Goal: Task Accomplishment & Management: Manage account settings

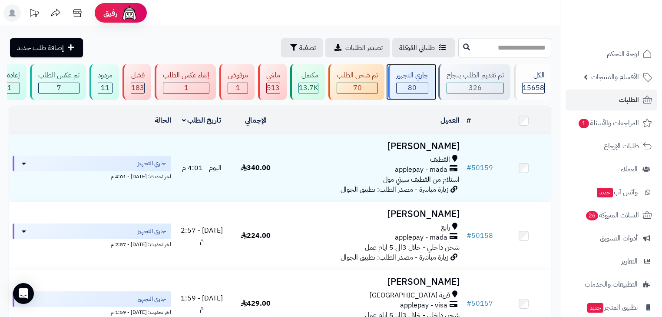
click at [419, 85] on div "80" at bounding box center [412, 88] width 31 height 10
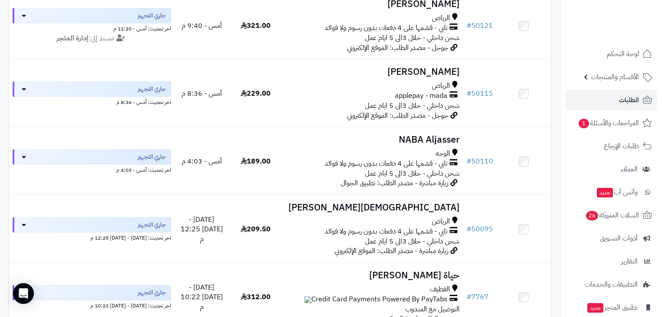
scroll to position [1251, 0]
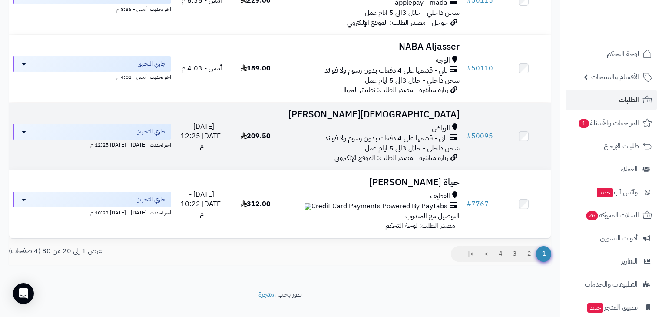
click at [430, 143] on span "تابي - قسّمها على 4 دفعات بدون رسوم ولا فوائد" at bounding box center [386, 138] width 123 height 10
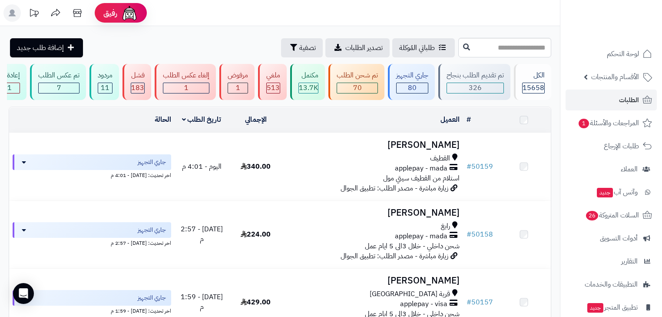
scroll to position [1251, 0]
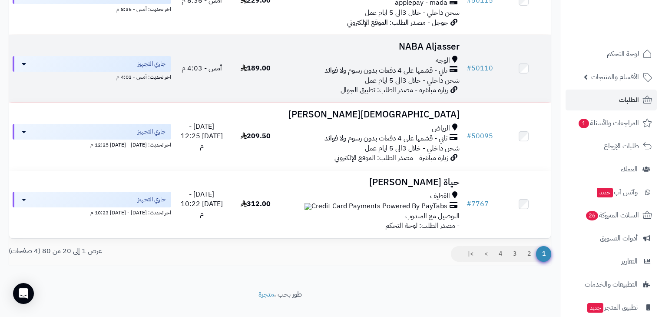
click at [439, 84] on span "شحن داخلي - خلال 3الى 5 ايام عمل" at bounding box center [412, 80] width 95 height 10
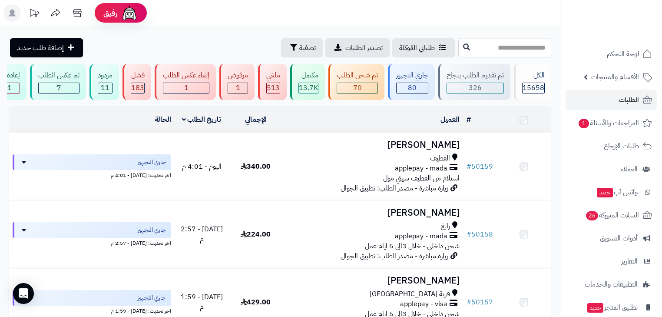
scroll to position [1238, 0]
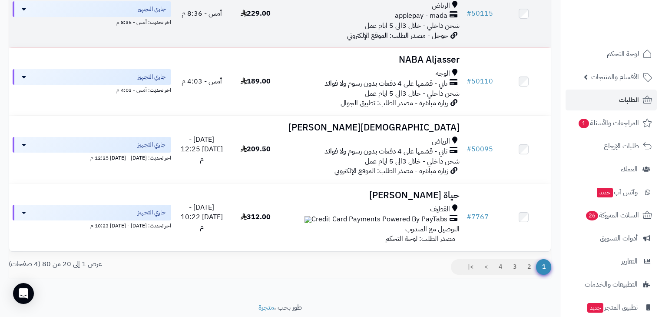
click at [433, 41] on span "جوجل - مصدر الطلب: الموقع الإلكتروني" at bounding box center [397, 35] width 101 height 10
click at [437, 31] on span "شحن داخلي - خلال 3الى 5 ايام عمل" at bounding box center [412, 25] width 95 height 10
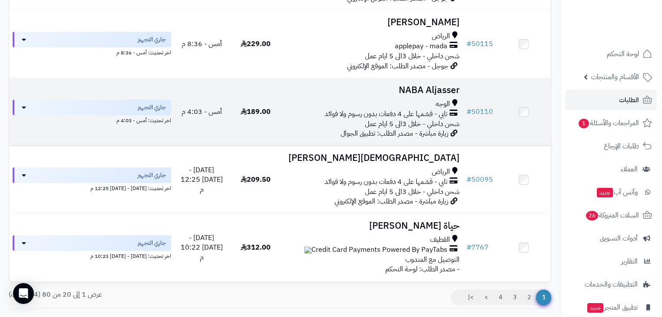
scroll to position [1169, 0]
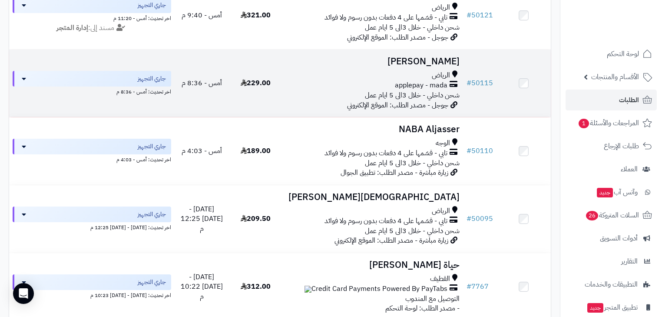
click at [438, 100] on span "شحن داخلي - خلال 3الى 5 ايام عمل" at bounding box center [412, 95] width 95 height 10
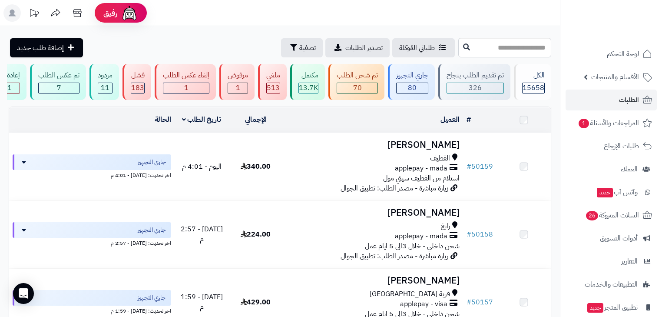
scroll to position [1169, 0]
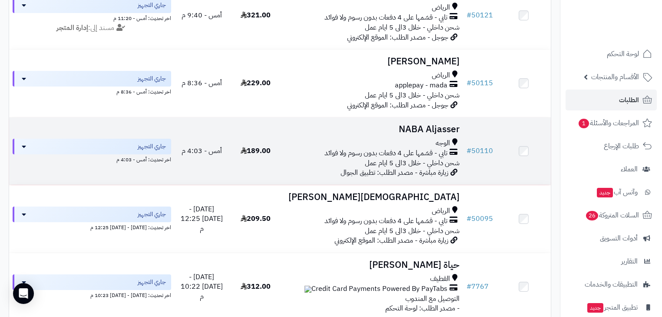
click at [430, 148] on div "الوجه" at bounding box center [372, 143] width 173 height 10
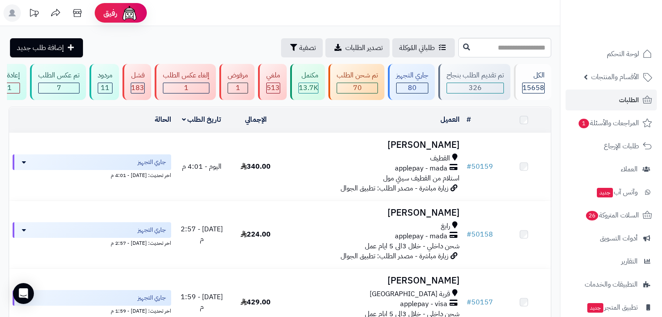
scroll to position [1169, 0]
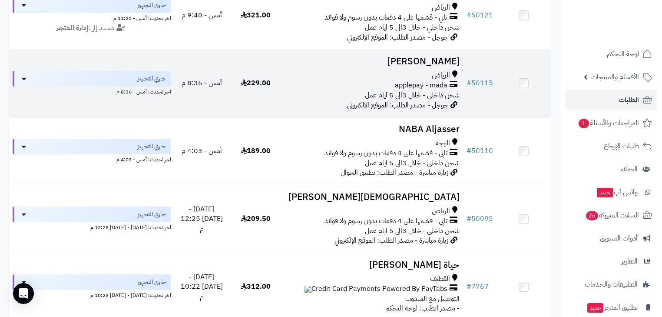
click at [432, 90] on span "applepay - mada" at bounding box center [421, 85] width 53 height 10
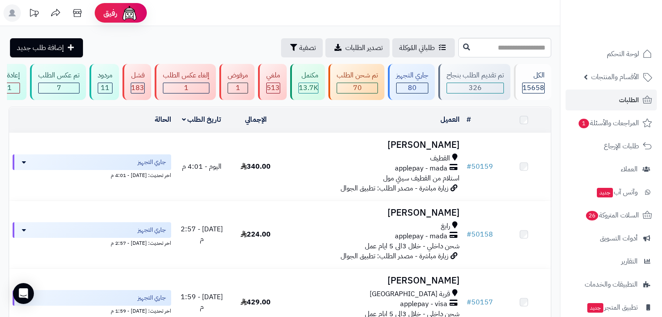
scroll to position [1169, 0]
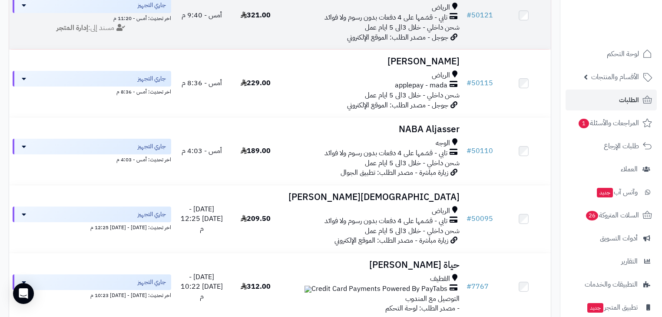
click at [449, 42] on td "Razan Khawaji الرياض تابي - قسّمها على 4 دفعات بدون رسوم ولا فوائد شحن داخلي - …" at bounding box center [373, 15] width 180 height 67
click at [441, 41] on span "جوجل - مصدر الطلب: الموقع الإلكتروني" at bounding box center [397, 37] width 101 height 10
click at [424, 23] on span "تابي - قسّمها على 4 دفعات بدون رسوم ولا فوائد" at bounding box center [386, 18] width 123 height 10
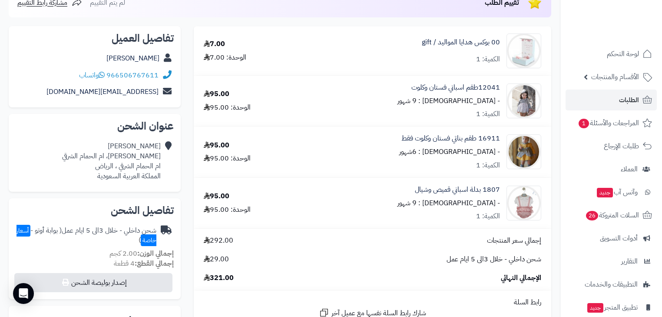
scroll to position [174, 0]
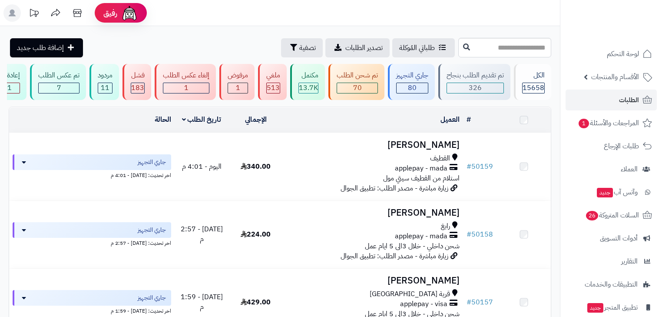
scroll to position [1169, 0]
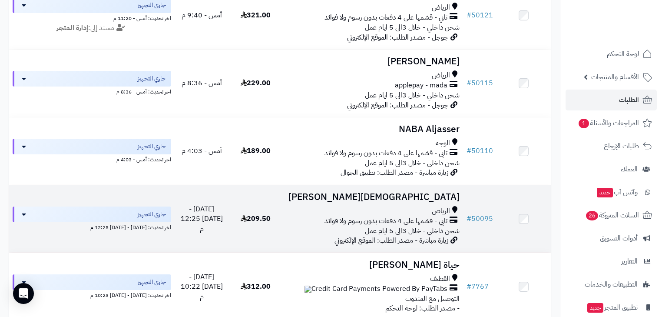
click at [414, 202] on h3 "[DEMOGRAPHIC_DATA][PERSON_NAME]" at bounding box center [372, 197] width 173 height 10
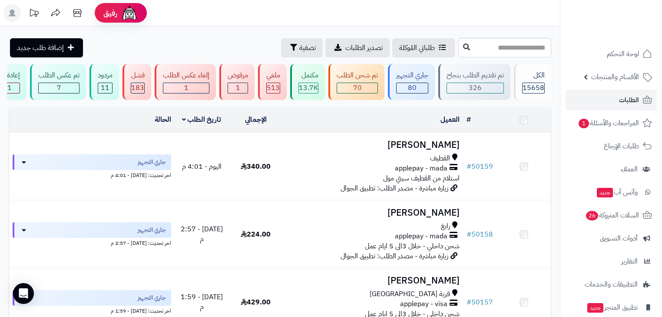
scroll to position [1169, 0]
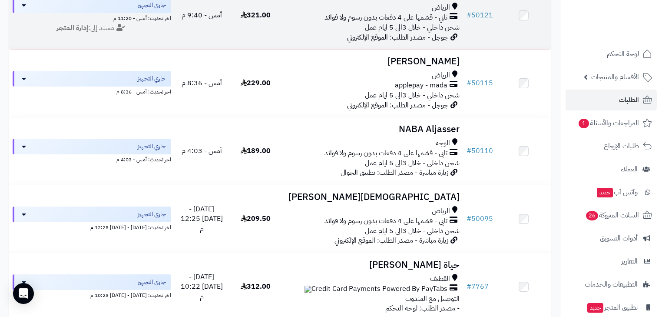
click at [421, 43] on span "جوجل - مصدر الطلب: الموقع الإلكتروني" at bounding box center [397, 37] width 101 height 10
click at [420, 33] on span "شحن داخلي - خلال 3الى 5 ايام عمل" at bounding box center [412, 27] width 95 height 10
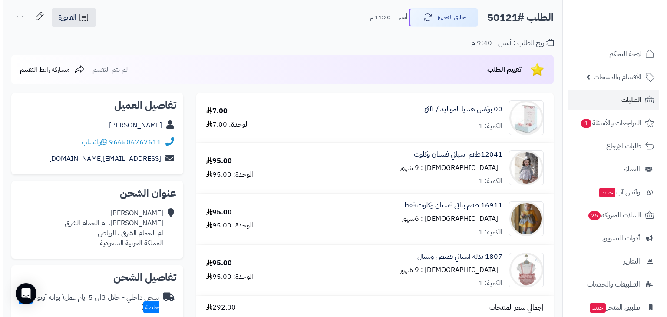
scroll to position [209, 0]
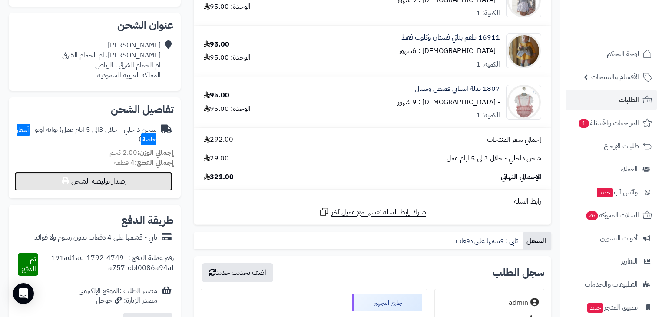
click at [146, 187] on button "إصدار بوليصة الشحن" at bounding box center [93, 181] width 158 height 19
select select "***"
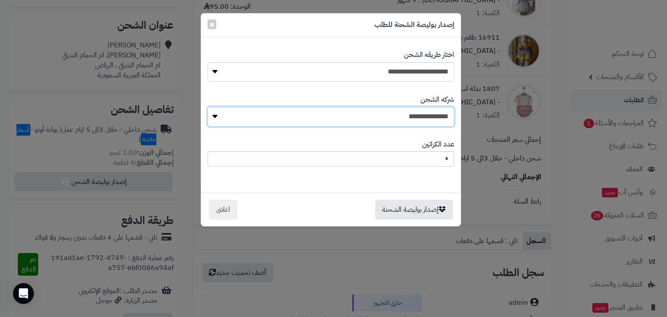
click at [412, 111] on select "**********" at bounding box center [331, 117] width 247 height 20
select select "****"
click at [210, 107] on select "**********" at bounding box center [331, 117] width 247 height 20
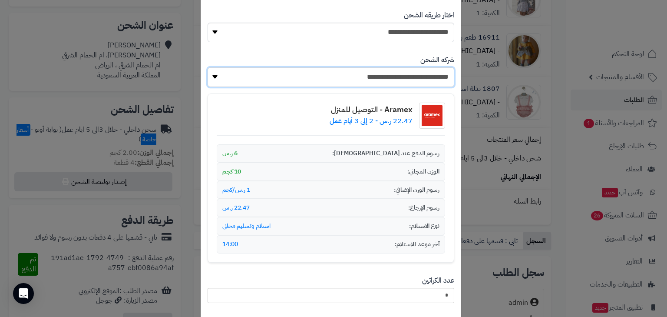
scroll to position [97, 0]
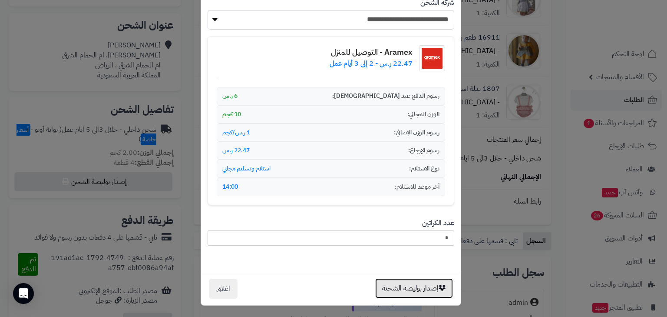
click at [436, 291] on button "إصدار بوليصة الشحنة" at bounding box center [414, 288] width 78 height 20
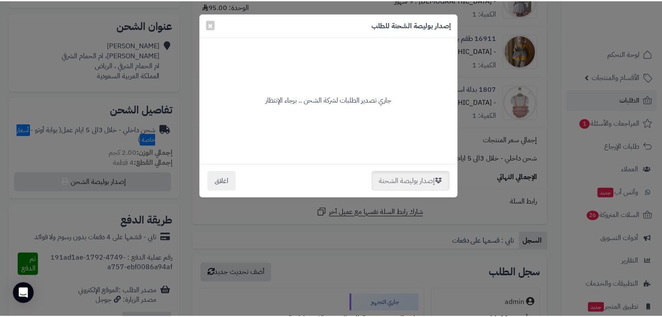
scroll to position [0, 0]
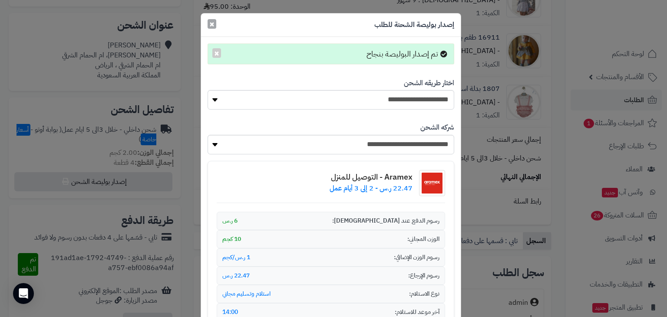
drag, startPoint x: 209, startPoint y: 23, endPoint x: 214, endPoint y: 24, distance: 5.3
click at [210, 23] on div "إصدار بوليصة الشحنة للطلب ×" at bounding box center [331, 24] width 260 height 23
click at [215, 24] on span "×" at bounding box center [211, 23] width 5 height 13
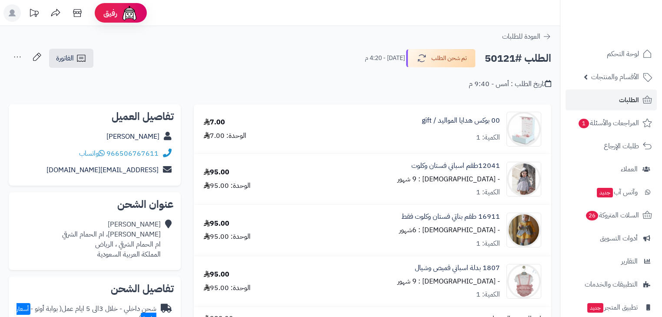
scroll to position [179, 0]
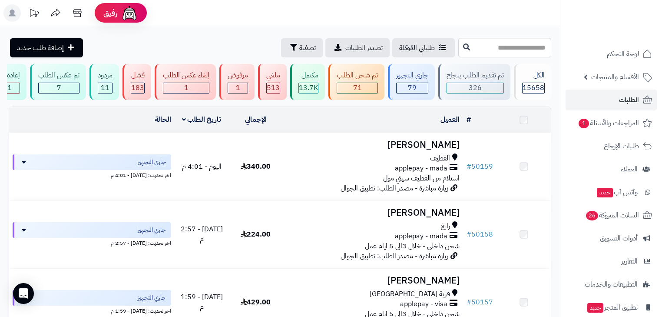
scroll to position [1169, 0]
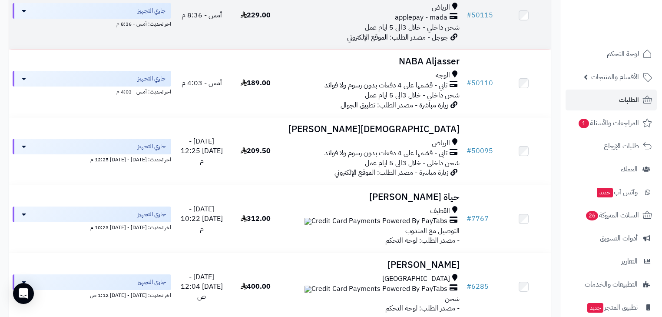
click at [426, 43] on span "جوجل - مصدر الطلب: الموقع الإلكتروني" at bounding box center [397, 37] width 101 height 10
click at [427, 33] on span "شحن داخلي - خلال 3الى 5 ايام عمل" at bounding box center [412, 27] width 95 height 10
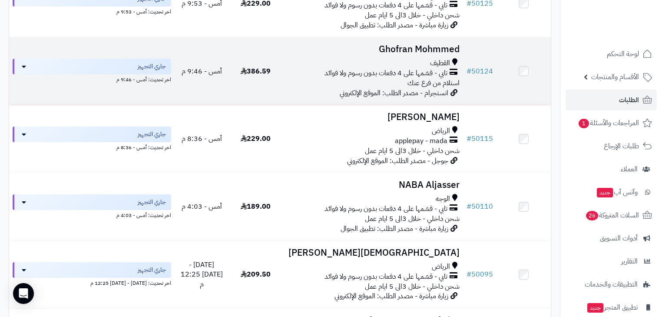
scroll to position [1030, 0]
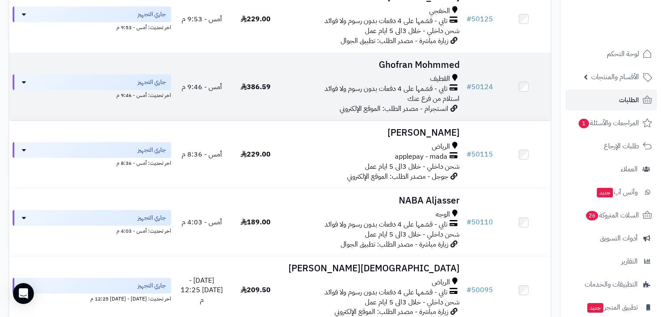
click at [421, 84] on div "القطيف" at bounding box center [372, 79] width 173 height 10
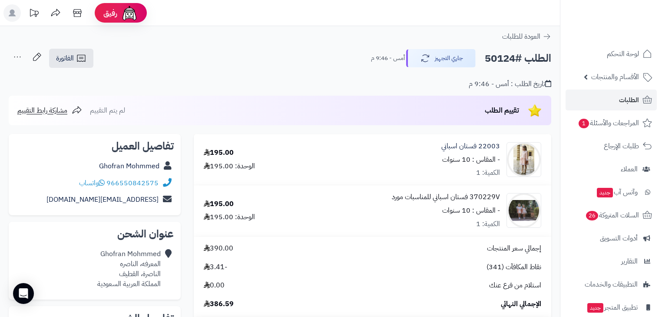
scroll to position [35, 0]
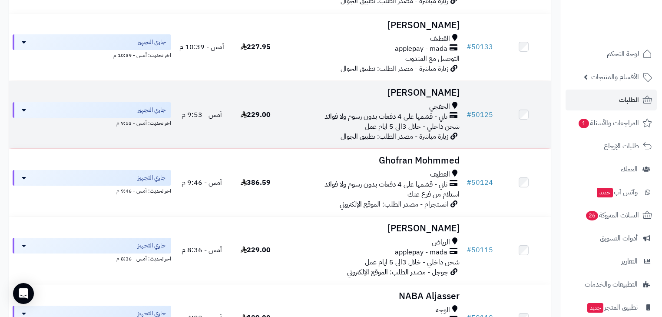
scroll to position [925, 0]
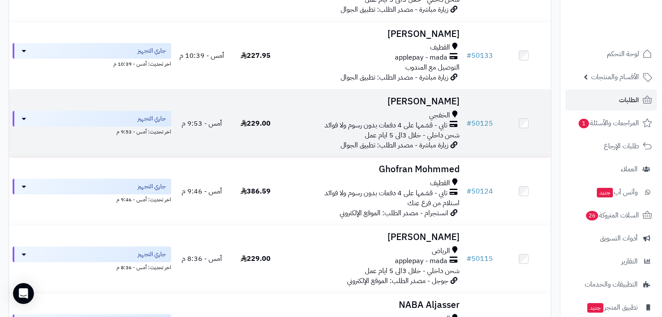
click at [415, 106] on h3 "[PERSON_NAME]" at bounding box center [372, 101] width 173 height 10
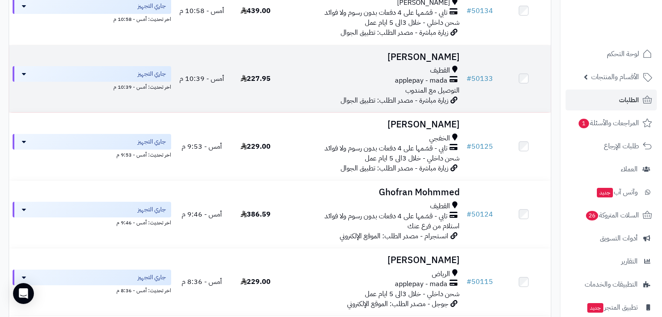
scroll to position [891, 0]
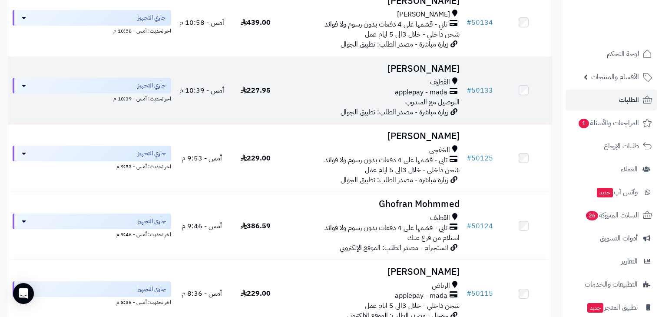
click at [434, 97] on span "applepay - mada" at bounding box center [421, 92] width 53 height 10
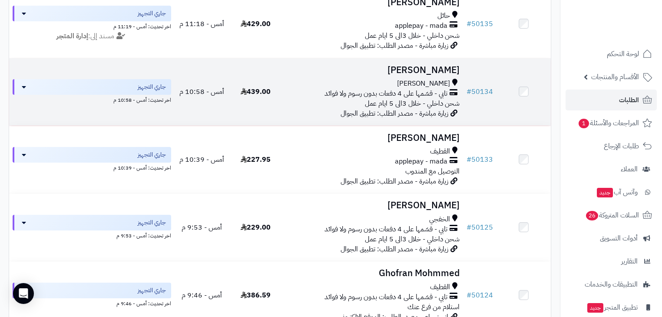
scroll to position [821, 0]
click at [422, 99] on span "تابي - قسّمها على 4 دفعات بدون رسوم ولا فوائد" at bounding box center [386, 94] width 123 height 10
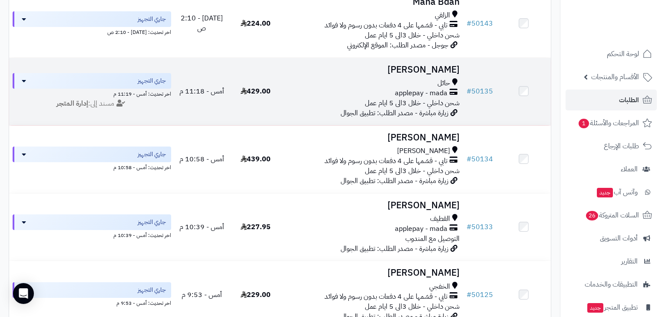
scroll to position [752, 0]
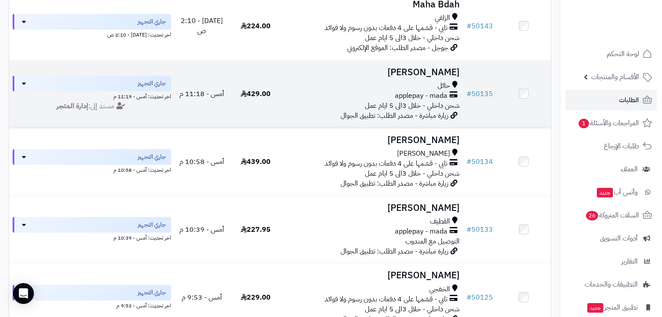
click at [448, 91] on span "حائل" at bounding box center [443, 86] width 13 height 10
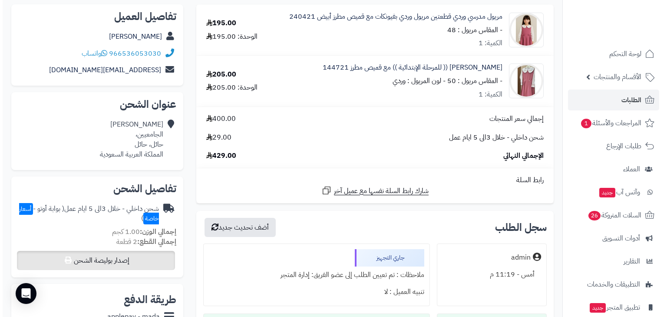
scroll to position [139, 0]
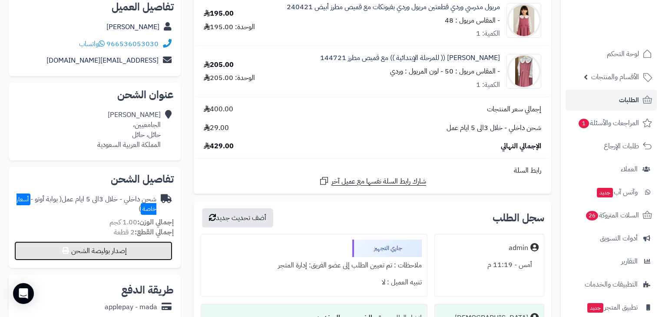
click at [80, 254] on button "إصدار بوليصة الشحن" at bounding box center [93, 250] width 158 height 19
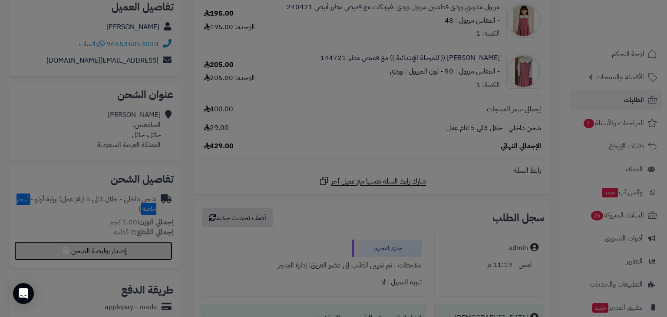
select select "***"
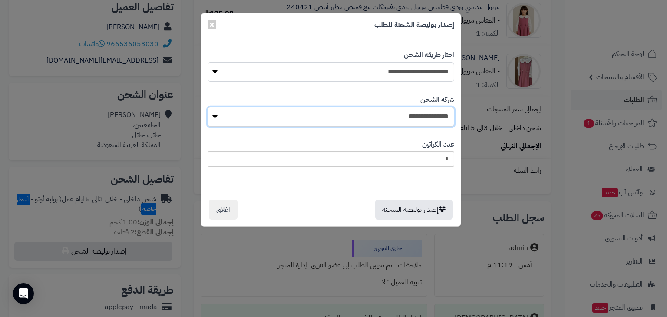
click at [409, 113] on select "**********" at bounding box center [331, 117] width 247 height 20
select select "****"
click at [210, 107] on select "**********" at bounding box center [331, 117] width 247 height 20
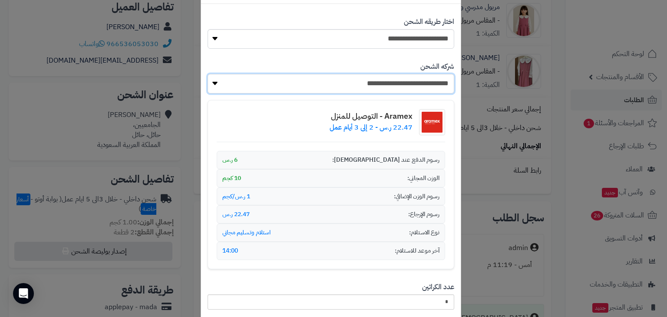
scroll to position [97, 0]
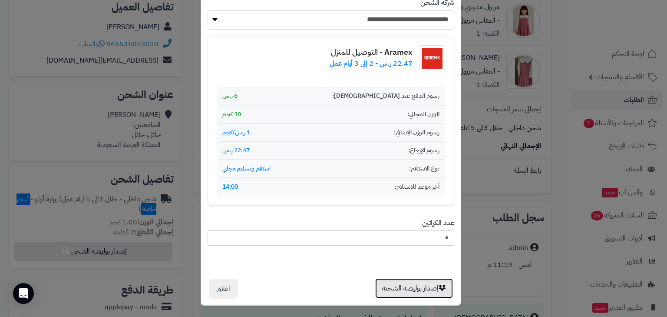
click at [437, 281] on button "إصدار بوليصة الشحنة" at bounding box center [414, 288] width 78 height 20
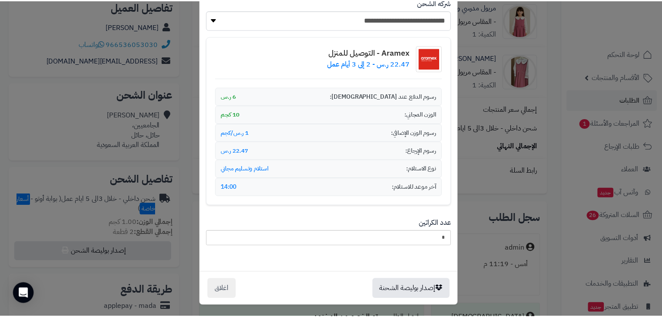
scroll to position [0, 0]
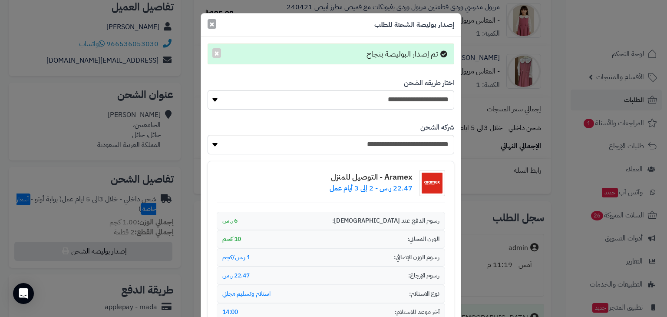
click at [213, 25] on span "×" at bounding box center [211, 23] width 5 height 13
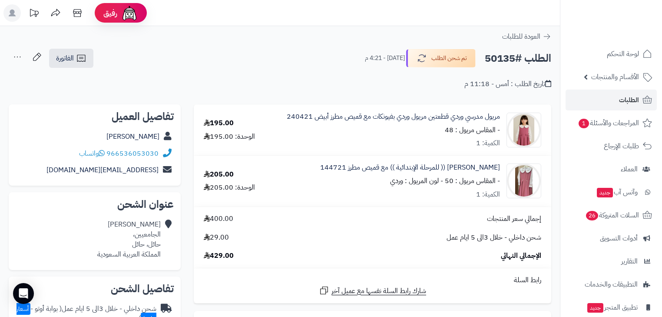
scroll to position [109, 0]
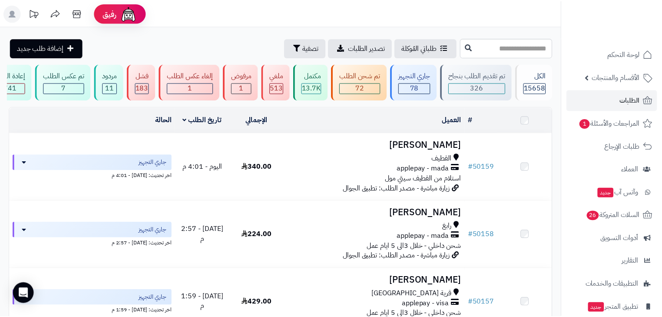
scroll to position [752, 0]
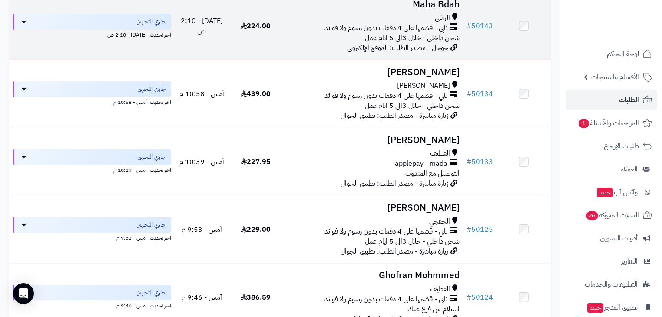
click at [423, 43] on span "شحن داخلي - خلال 3الى 5 ايام عمل" at bounding box center [412, 38] width 95 height 10
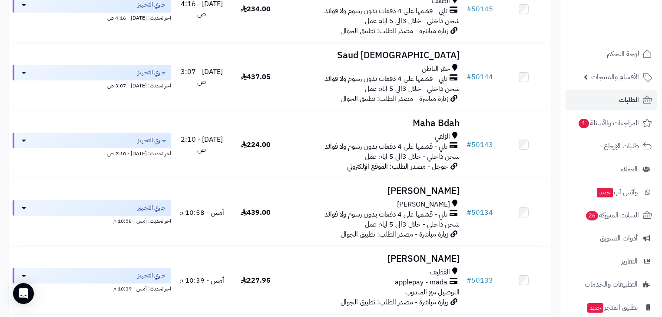
scroll to position [613, 0]
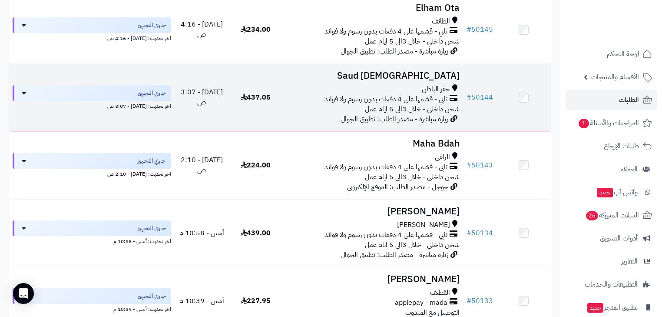
click at [436, 104] on span "تابي - قسّمها على 4 دفعات بدون رسوم ولا فوائد" at bounding box center [386, 99] width 123 height 10
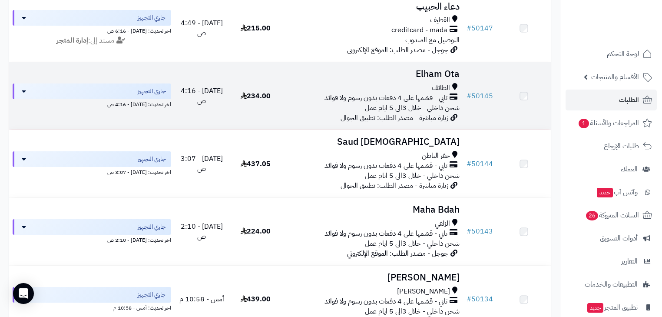
scroll to position [543, 0]
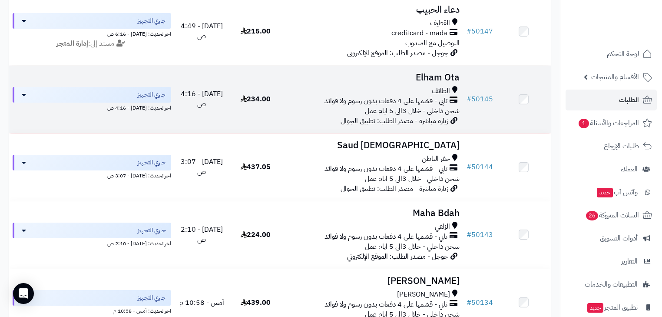
click at [445, 103] on span "تابي - قسّمها على 4 دفعات بدون رسوم ولا فوائد" at bounding box center [386, 101] width 123 height 10
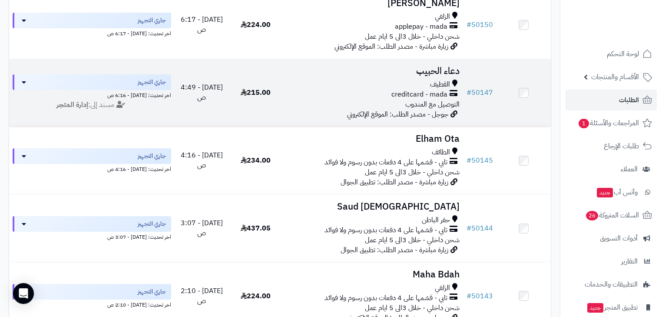
scroll to position [474, 0]
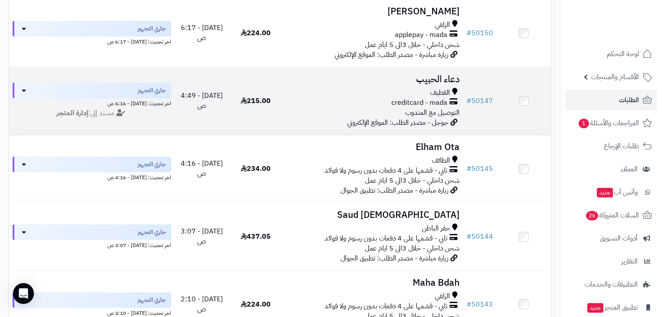
click at [384, 98] on div "القطيف" at bounding box center [372, 93] width 173 height 10
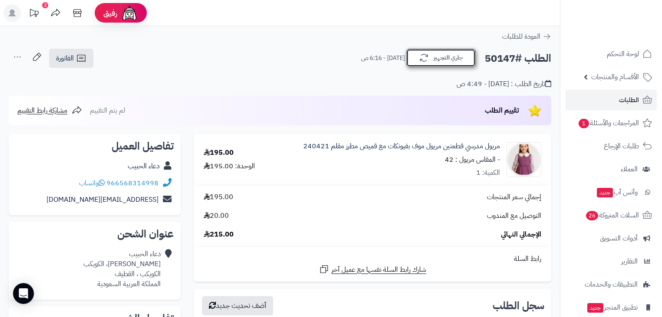
click at [449, 52] on button "جاري التجهيز" at bounding box center [441, 58] width 70 height 18
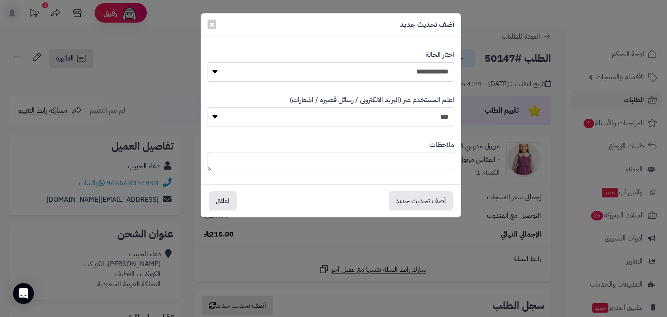
click at [434, 69] on select "**********" at bounding box center [331, 72] width 247 height 20
select select "*"
click at [208, 62] on select "**********" at bounding box center [331, 72] width 247 height 20
click at [436, 206] on button "أضف تحديث جديد" at bounding box center [421, 200] width 64 height 19
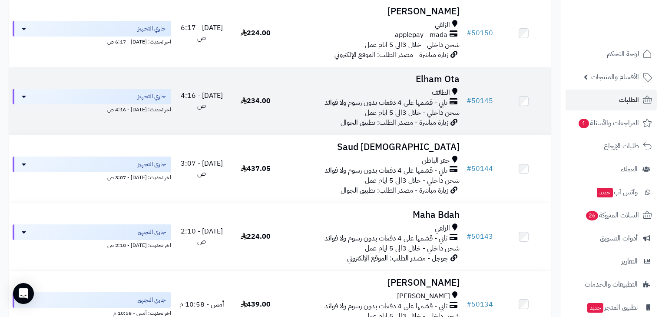
scroll to position [439, 0]
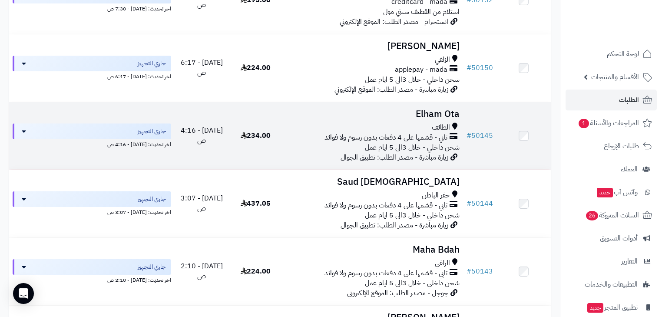
click at [425, 129] on div "الطائف" at bounding box center [372, 128] width 173 height 10
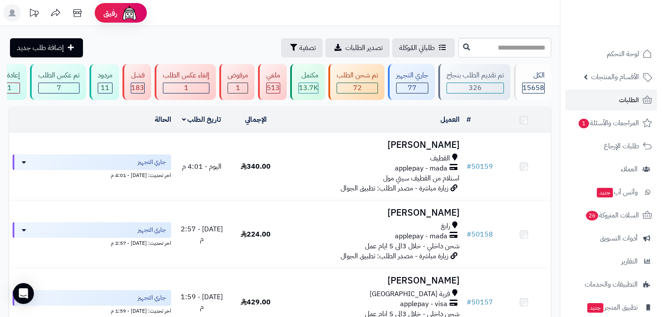
scroll to position [439, 0]
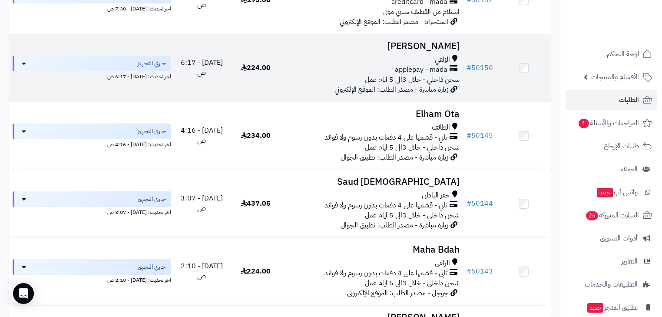
click at [437, 84] on span "شحن داخلي - خلال 3الى 5 ايام عمل" at bounding box center [412, 79] width 95 height 10
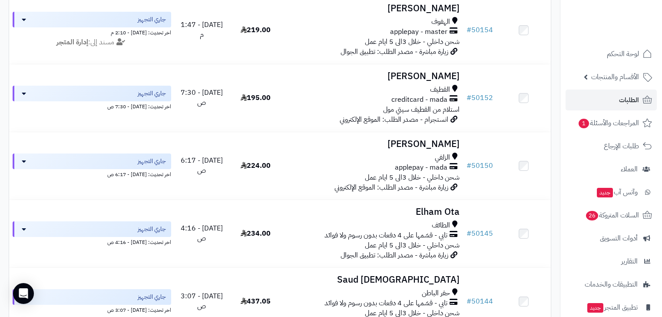
scroll to position [335, 0]
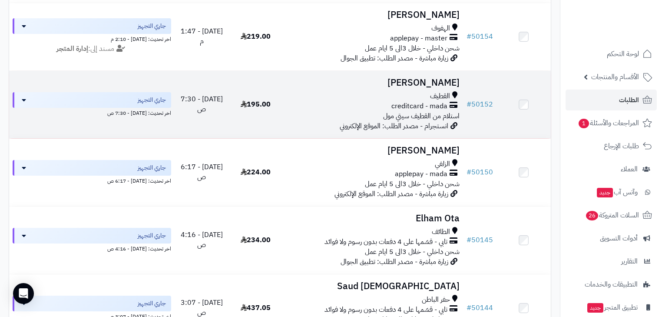
click at [432, 121] on span "استلام من القطيف سيتي مول" at bounding box center [421, 116] width 76 height 10
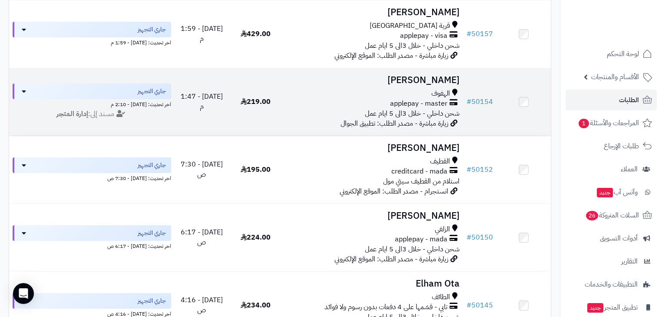
scroll to position [265, 0]
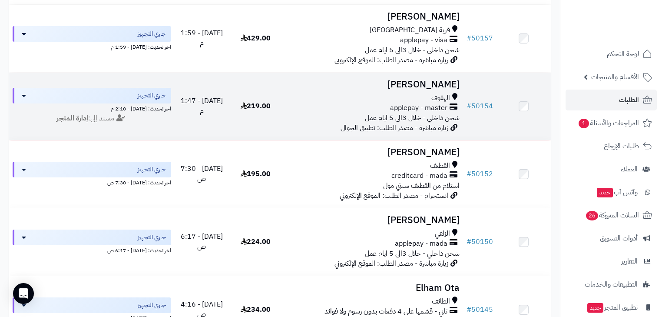
click at [388, 119] on span "شحن داخلي - خلال 3الى 5 ايام عمل" at bounding box center [412, 118] width 95 height 10
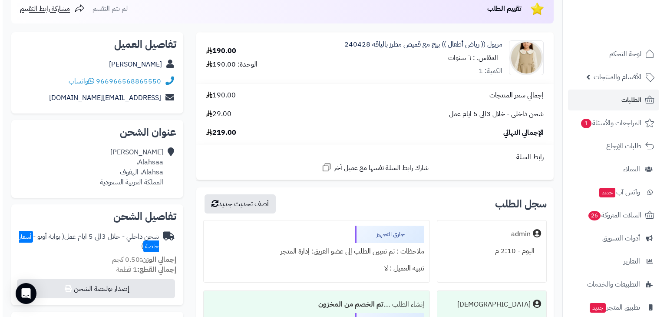
scroll to position [139, 0]
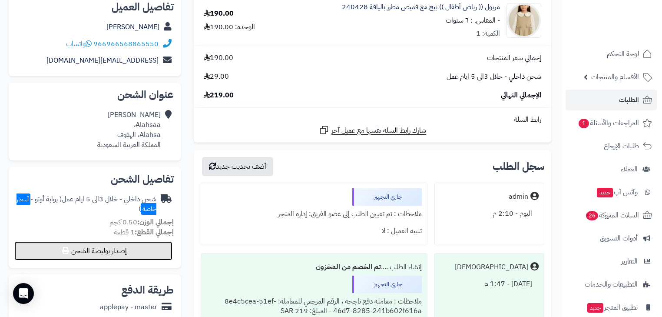
click at [100, 247] on button "إصدار بوليصة الشحن" at bounding box center [93, 250] width 158 height 19
select select "***"
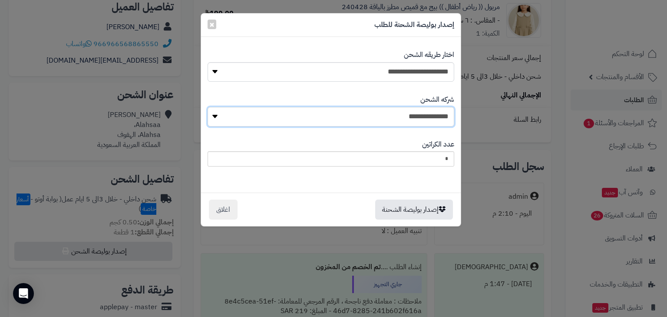
click at [416, 111] on select "**********" at bounding box center [331, 117] width 247 height 20
select select "****"
click at [210, 107] on select "**********" at bounding box center [331, 117] width 247 height 20
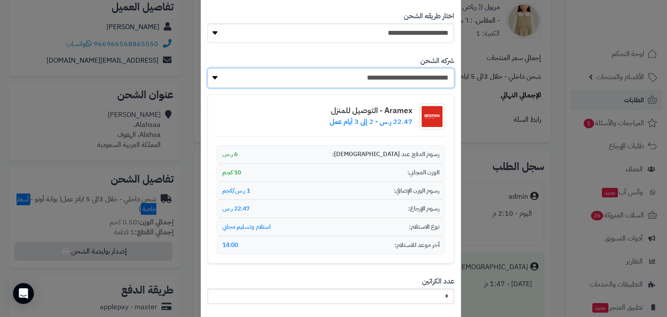
scroll to position [97, 0]
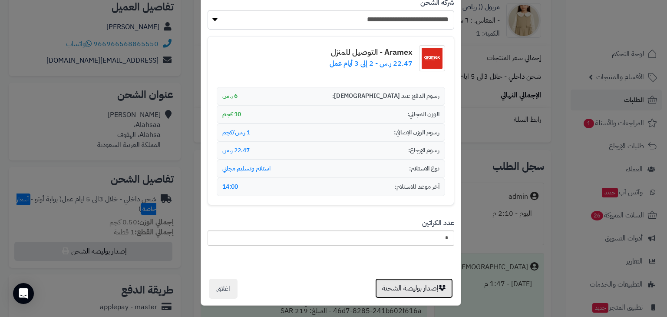
click at [425, 281] on button "إصدار بوليصة الشحنة" at bounding box center [414, 288] width 78 height 20
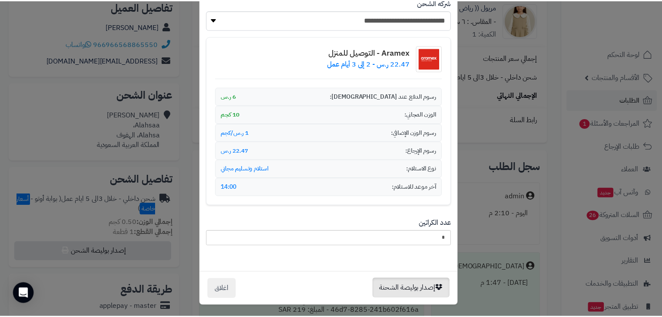
scroll to position [0, 0]
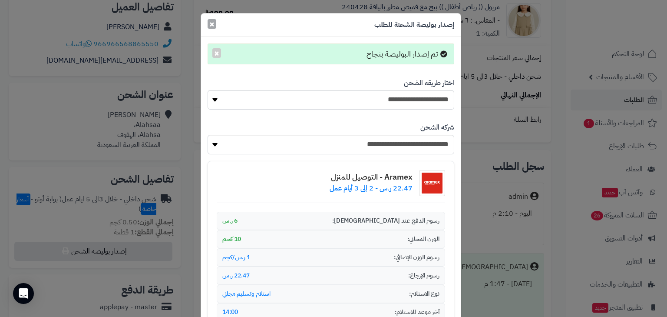
click at [212, 30] on span "×" at bounding box center [211, 23] width 5 height 13
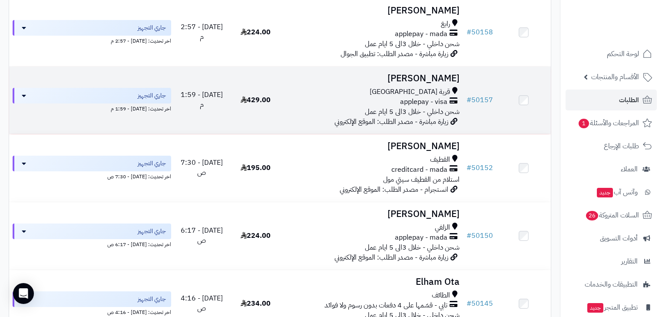
scroll to position [195, 0]
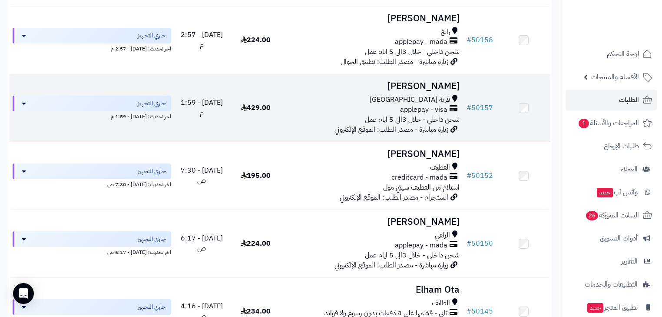
click at [428, 100] on span "قرية العليا" at bounding box center [410, 100] width 80 height 10
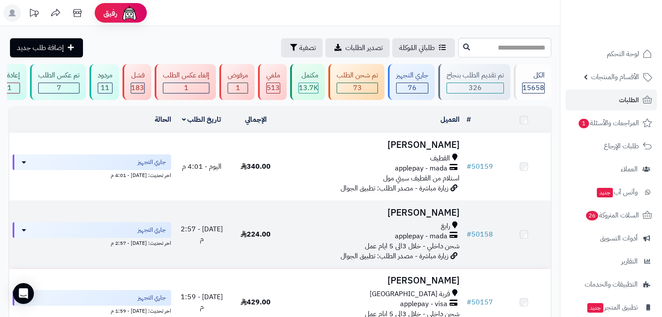
scroll to position [195, 0]
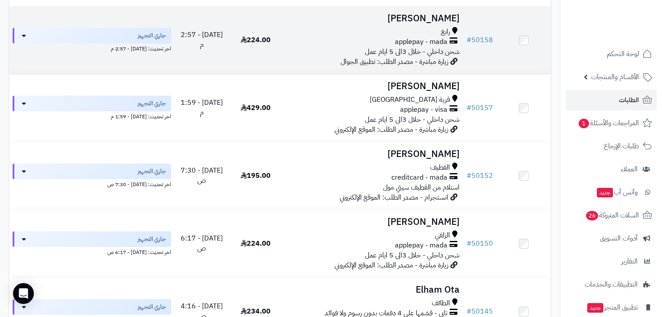
click at [421, 50] on span "شحن داخلي - خلال 3الى 5 ايام عمل" at bounding box center [412, 51] width 95 height 10
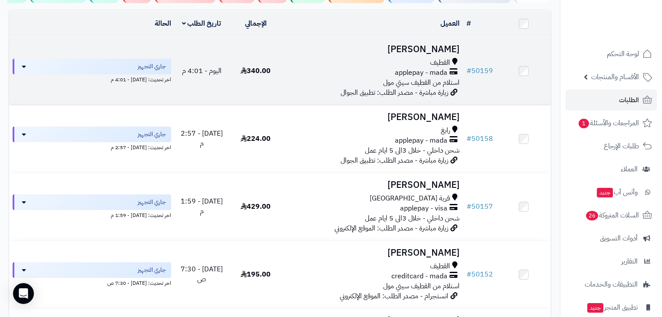
scroll to position [56, 0]
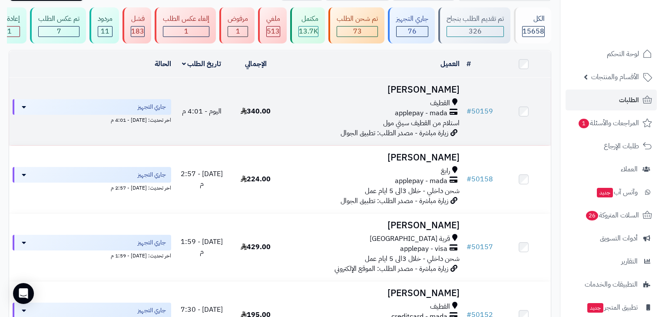
click at [436, 95] on h3 "[PERSON_NAME]" at bounding box center [372, 90] width 173 height 10
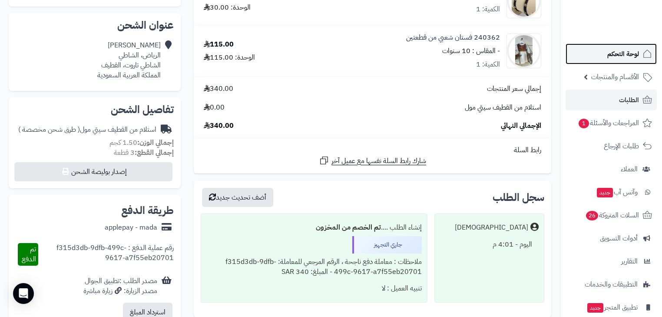
click at [641, 57] on link "لوحة التحكم" at bounding box center [611, 53] width 91 height 21
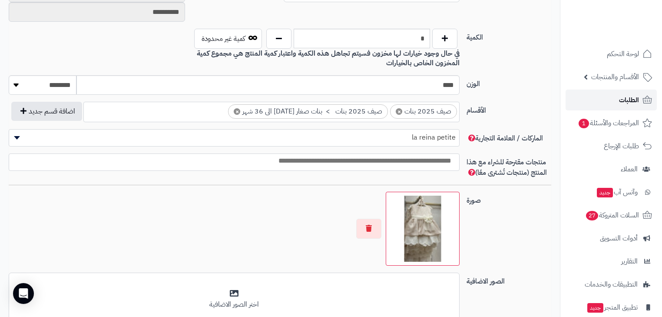
scroll to position [158, 0]
click at [625, 99] on span "الطلبات" at bounding box center [629, 100] width 20 height 12
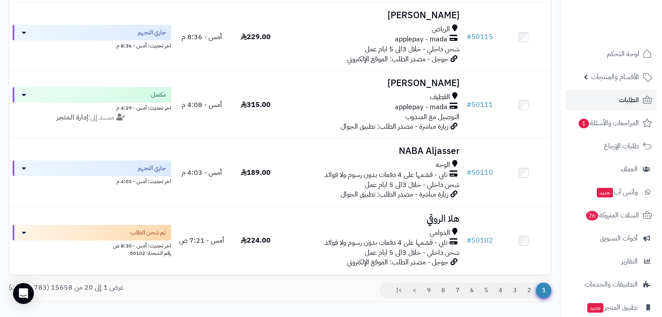
scroll to position [1216, 0]
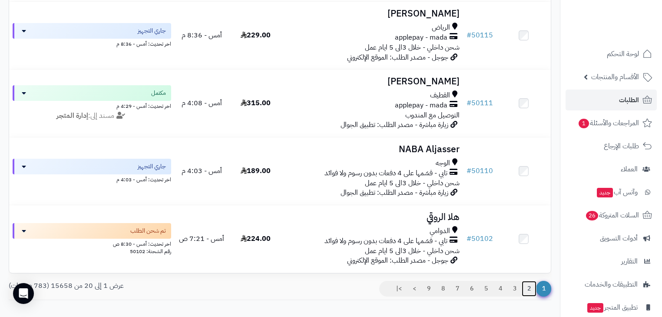
click at [531, 296] on link "2" at bounding box center [529, 289] width 15 height 16
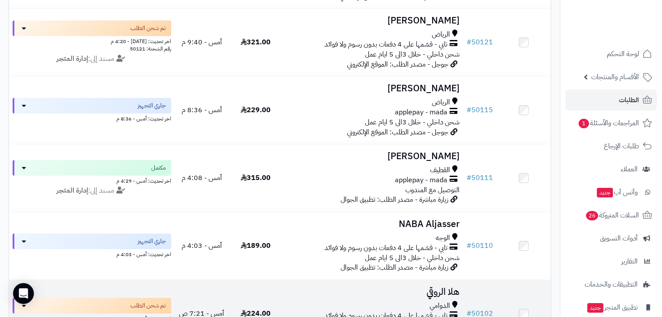
scroll to position [1251, 0]
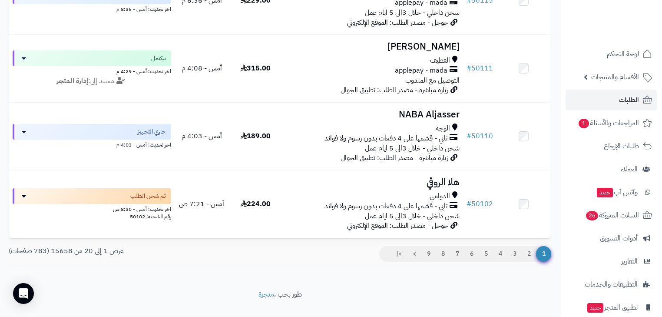
click at [528, 265] on div "1 2 3 4 5 6 7 8 9 > >|" at bounding box center [419, 255] width 278 height 19
click at [529, 262] on link "2" at bounding box center [529, 254] width 15 height 16
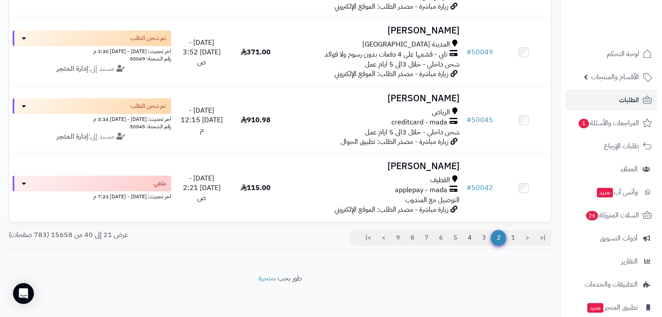
scroll to position [1282, 0]
click at [506, 242] on link "1" at bounding box center [513, 238] width 15 height 16
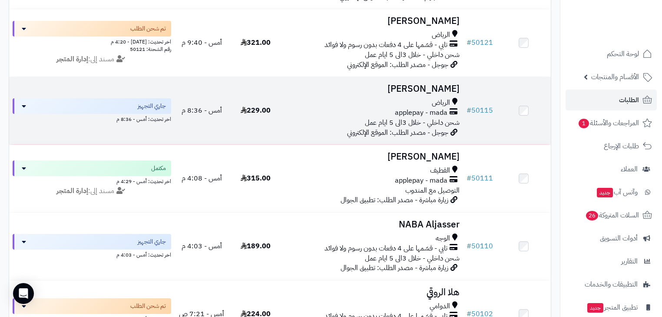
scroll to position [1282, 0]
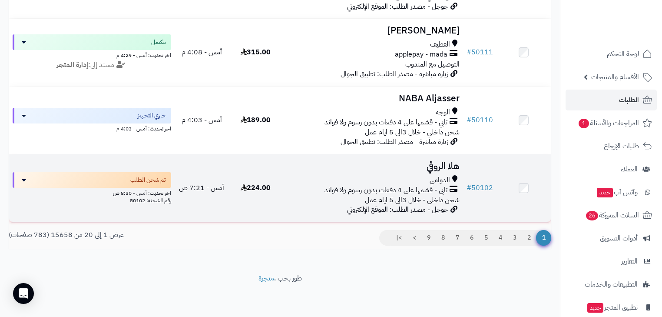
click at [447, 185] on span "تابي - قسّمها على 4 دفعات بدون رسوم ولا فوائد" at bounding box center [386, 190] width 123 height 10
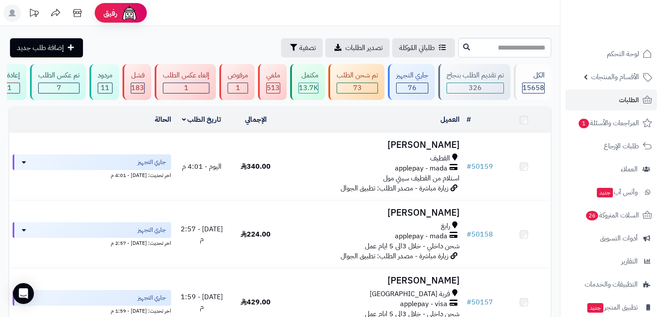
scroll to position [1282, 0]
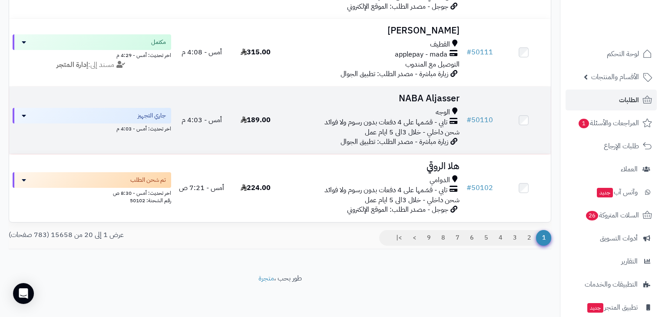
click at [408, 107] on div "الوجه" at bounding box center [372, 112] width 173 height 10
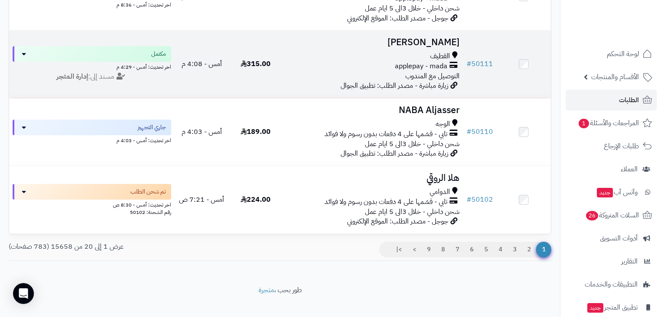
scroll to position [1212, 0]
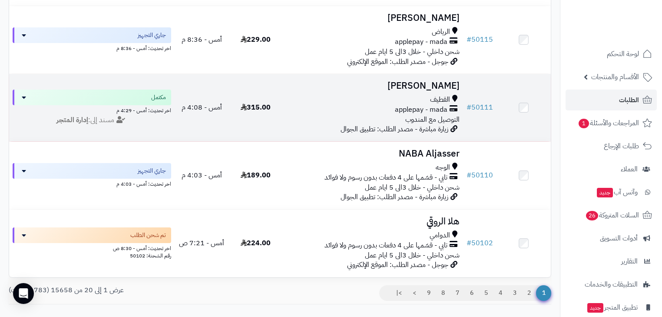
click at [427, 91] on h3 "[PERSON_NAME]" at bounding box center [372, 86] width 173 height 10
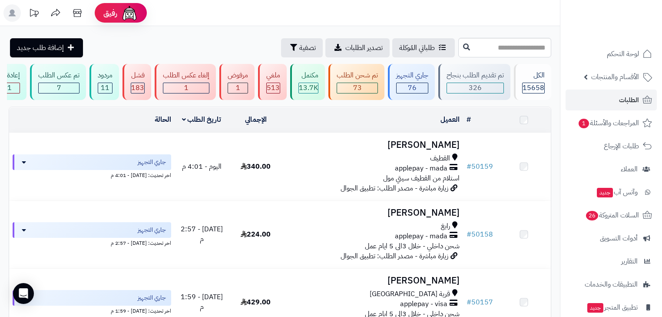
scroll to position [1212, 0]
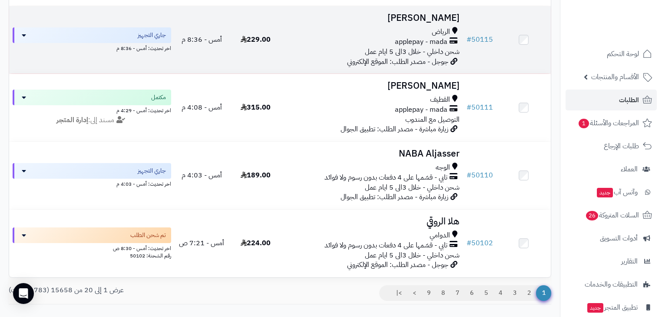
click at [433, 57] on span "شحن داخلي - خلال 3الى 5 ايام عمل" at bounding box center [412, 51] width 95 height 10
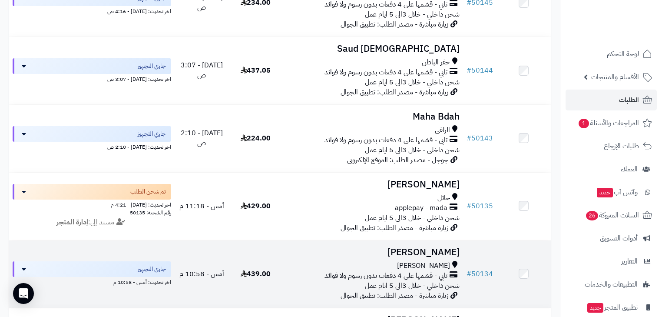
scroll to position [656, 0]
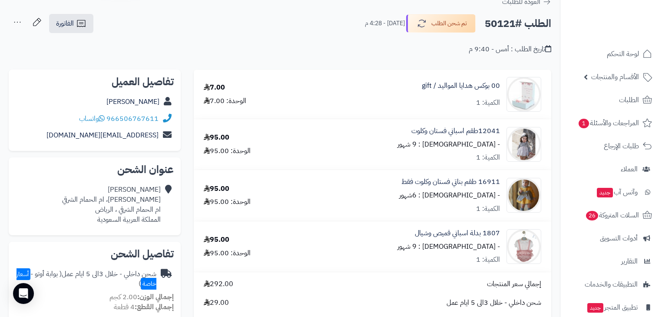
scroll to position [70, 0]
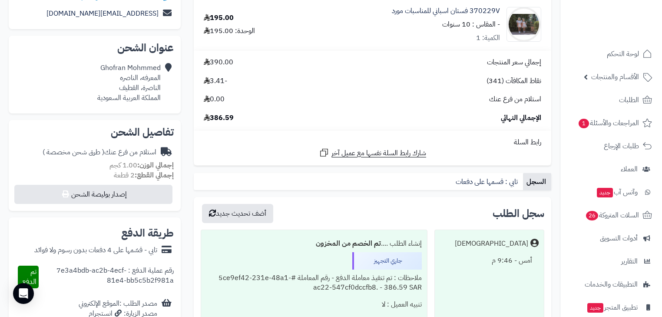
scroll to position [174, 0]
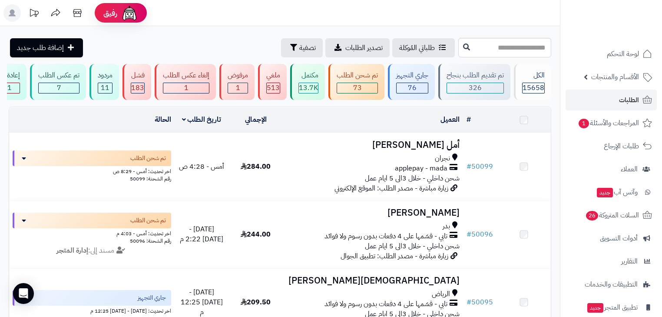
scroll to position [1282, 0]
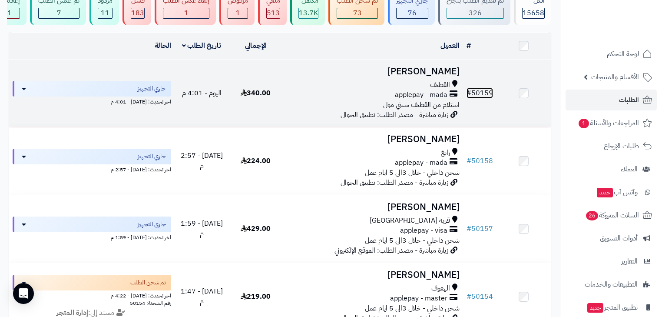
scroll to position [70, 0]
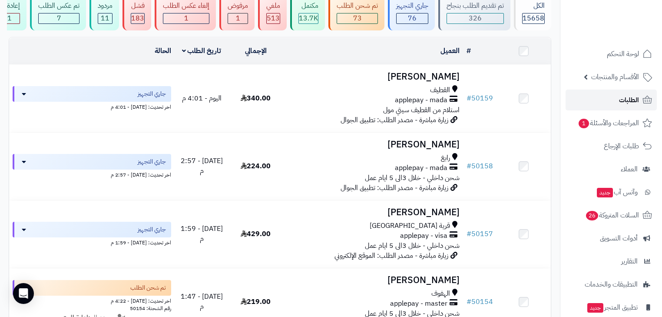
click at [608, 92] on link "الطلبات" at bounding box center [611, 99] width 91 height 21
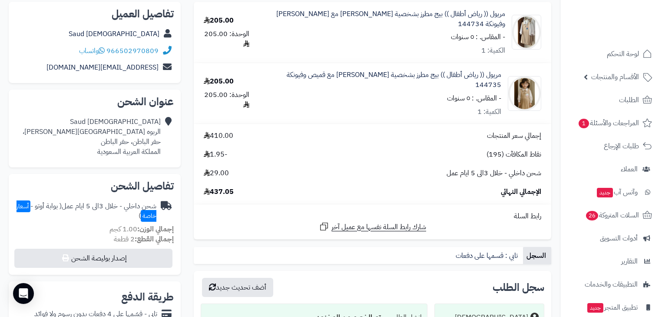
scroll to position [35, 0]
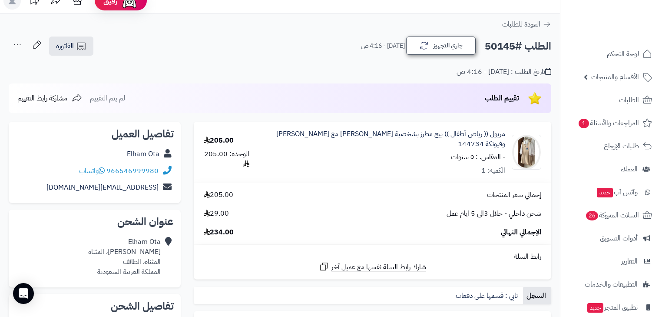
scroll to position [35, 0]
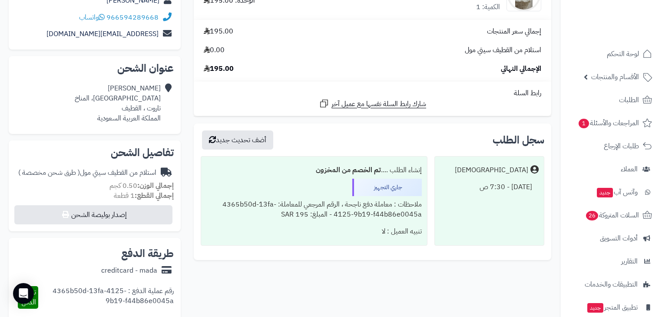
scroll to position [35, 0]
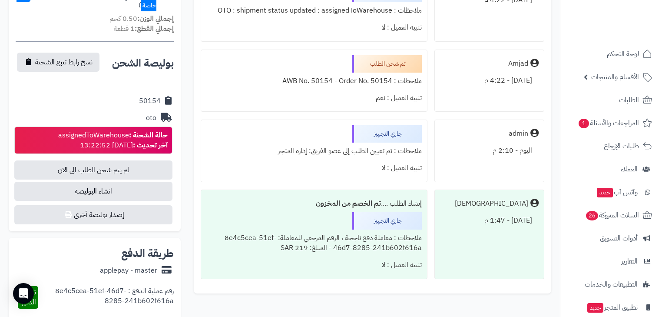
scroll to position [104, 0]
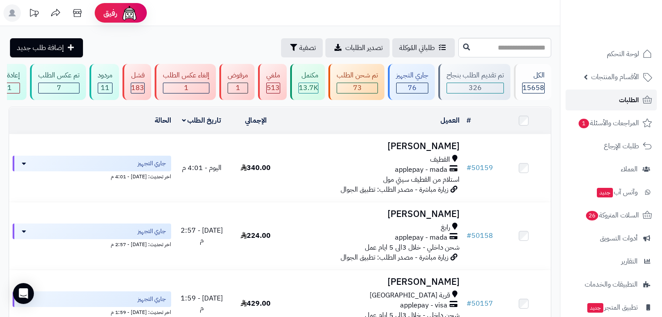
click at [610, 96] on link "الطلبات" at bounding box center [611, 99] width 91 height 21
click at [645, 99] on icon at bounding box center [647, 100] width 10 height 10
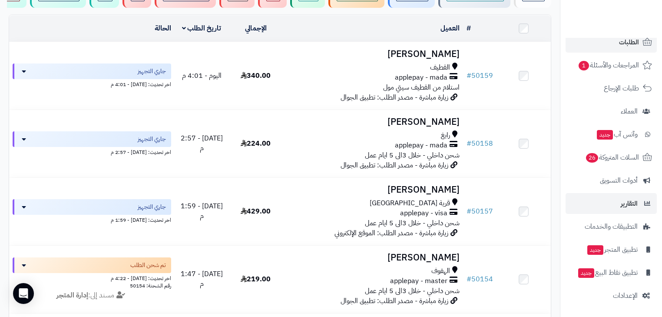
scroll to position [104, 0]
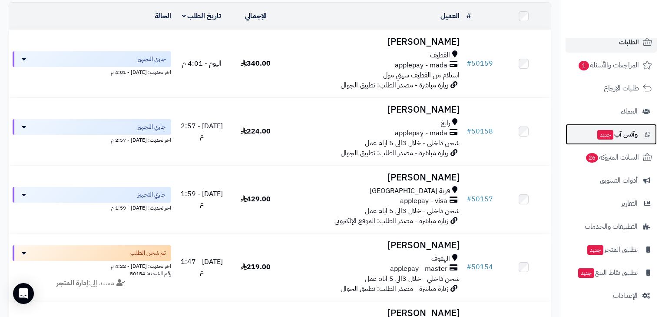
click at [619, 138] on span "وآتس آب جديد" at bounding box center [616, 134] width 41 height 12
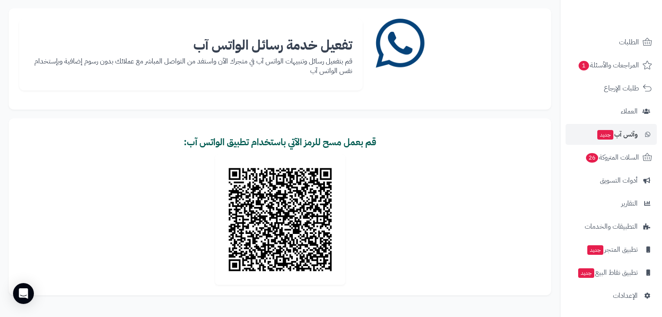
scroll to position [70, 0]
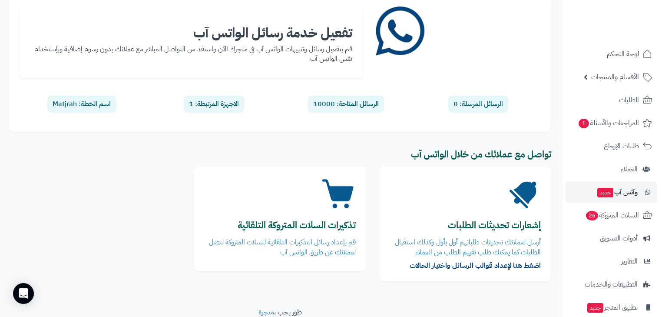
scroll to position [103, 0]
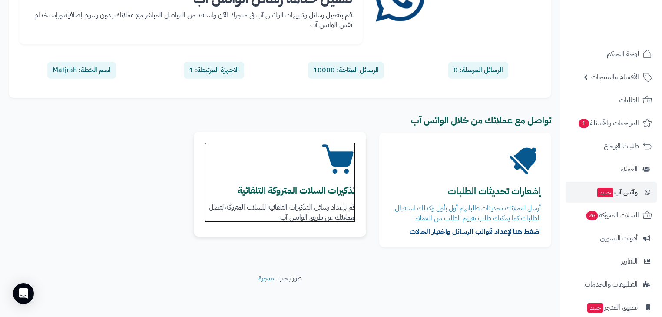
click at [320, 211] on p "قم بإعداد رسائل التذكيرات التلقائية للسلات المتروكة لتصل لعملائك عن طريق الواتس…" at bounding box center [279, 212] width 151 height 20
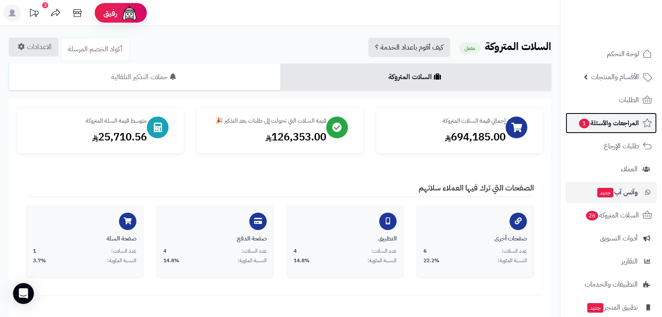
click at [602, 117] on span "المراجعات والأسئلة 1" at bounding box center [608, 123] width 61 height 12
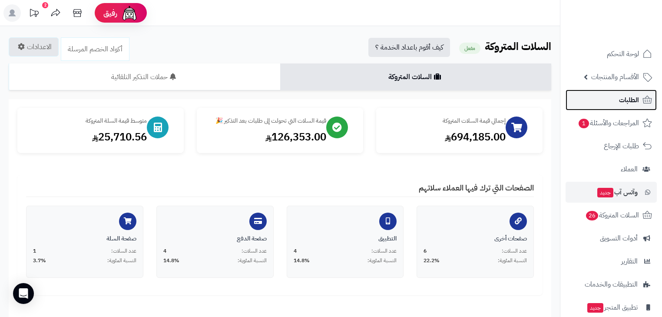
click at [626, 91] on link "الطلبات" at bounding box center [611, 99] width 91 height 21
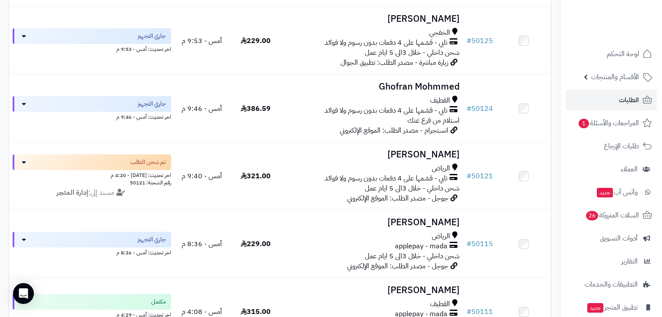
scroll to position [1216, 0]
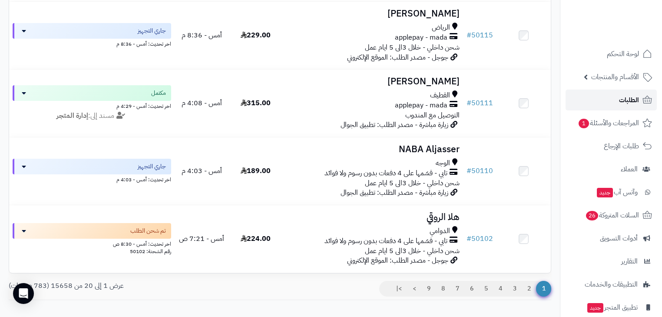
click at [620, 104] on span "الطلبات" at bounding box center [629, 100] width 20 height 12
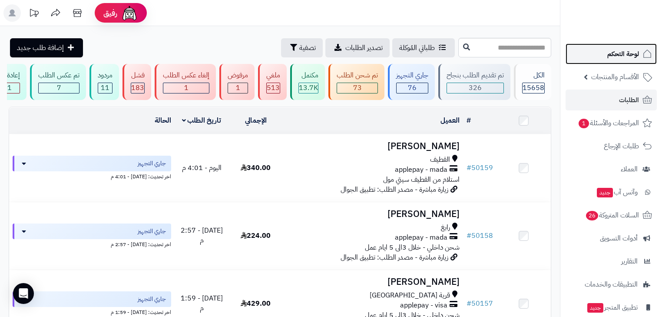
click at [623, 57] on span "لوحة التحكم" at bounding box center [623, 54] width 32 height 12
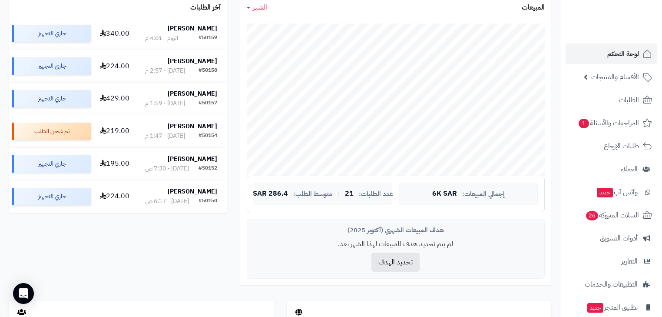
scroll to position [174, 0]
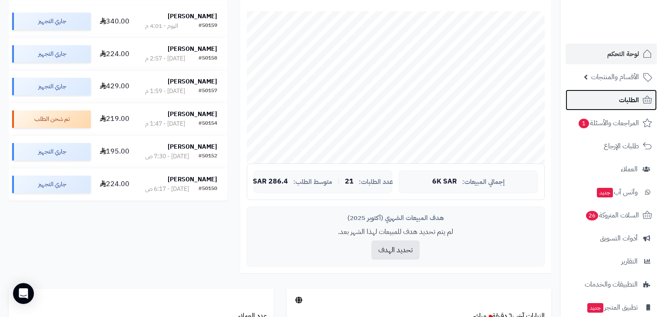
click at [610, 108] on link "الطلبات" at bounding box center [611, 99] width 91 height 21
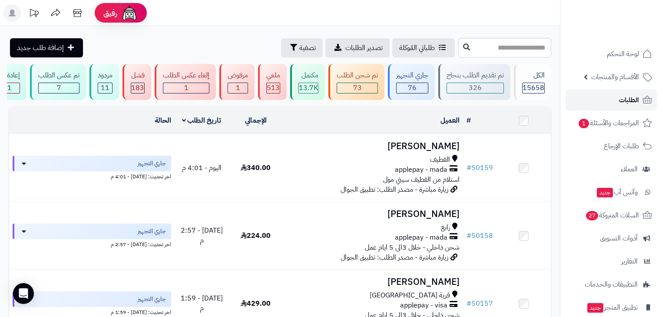
click at [616, 95] on link "الطلبات" at bounding box center [611, 99] width 91 height 21
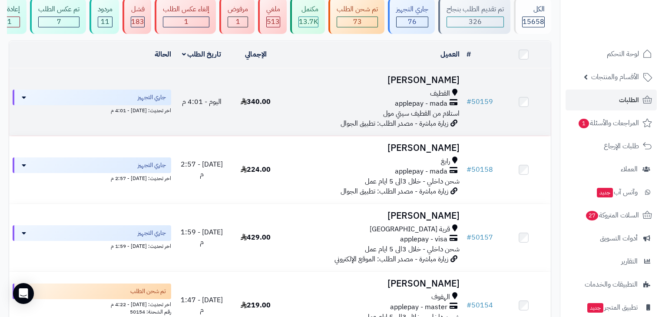
scroll to position [70, 0]
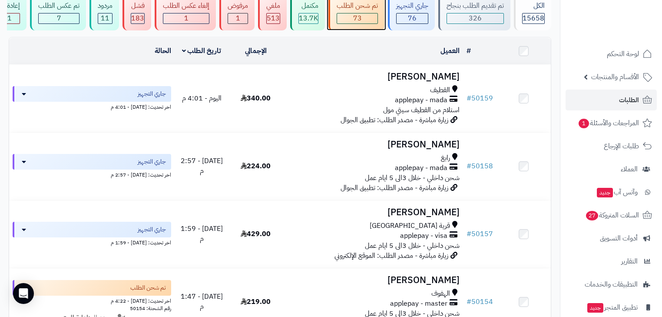
click at [368, 20] on div "73" at bounding box center [357, 18] width 40 height 10
click at [371, 9] on div "تم شحن الطلب" at bounding box center [357, 6] width 41 height 10
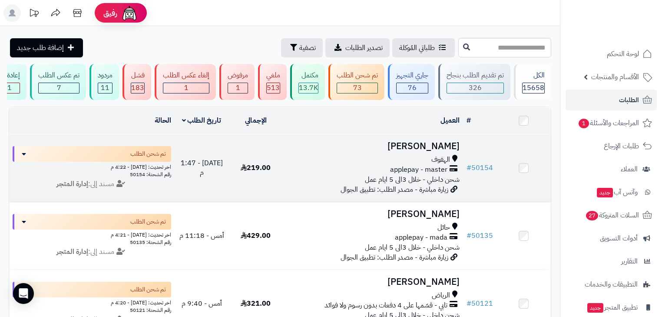
click at [409, 161] on div "الهفوف" at bounding box center [372, 160] width 173 height 10
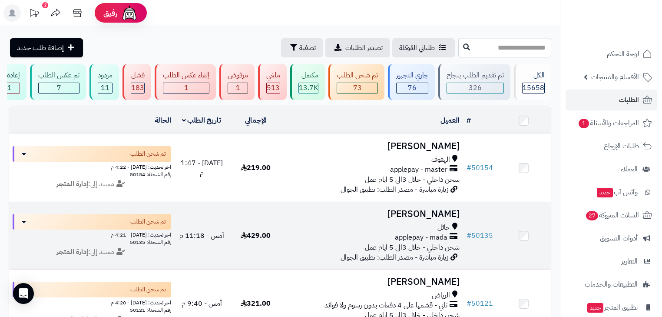
click at [393, 227] on div "حائل" at bounding box center [372, 227] width 173 height 10
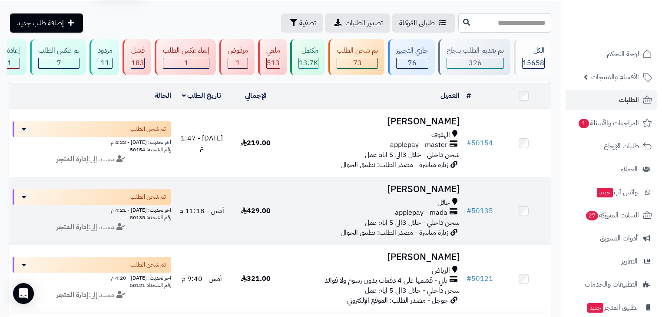
scroll to position [35, 0]
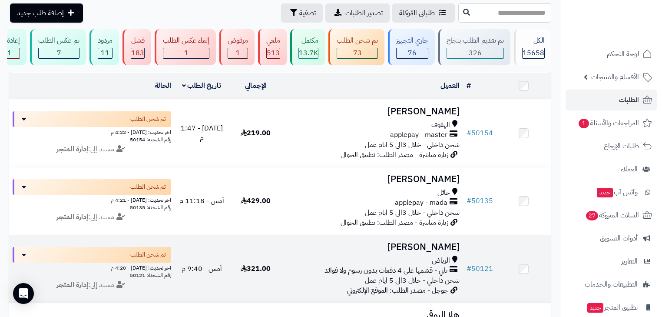
click at [408, 252] on h3 "[PERSON_NAME]" at bounding box center [372, 247] width 173 height 10
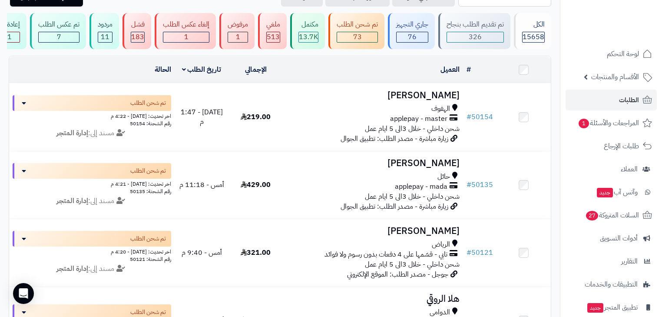
scroll to position [35, 0]
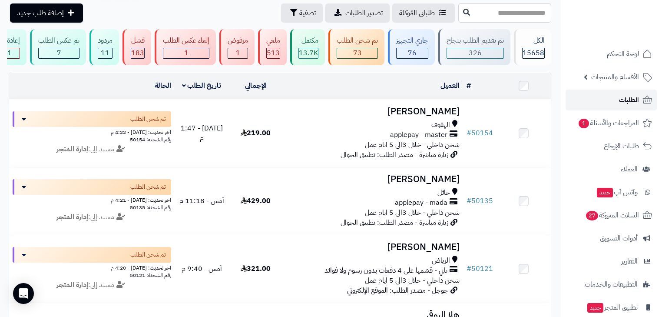
click at [632, 96] on span "الطلبات" at bounding box center [629, 100] width 20 height 12
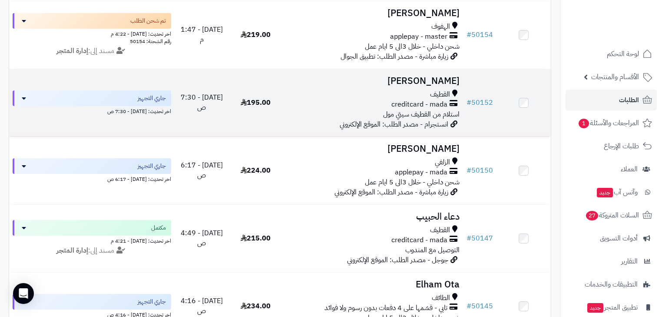
scroll to position [348, 0]
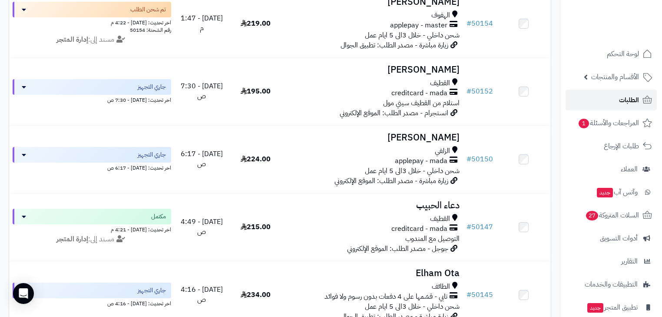
click at [622, 99] on span "الطلبات" at bounding box center [629, 100] width 20 height 12
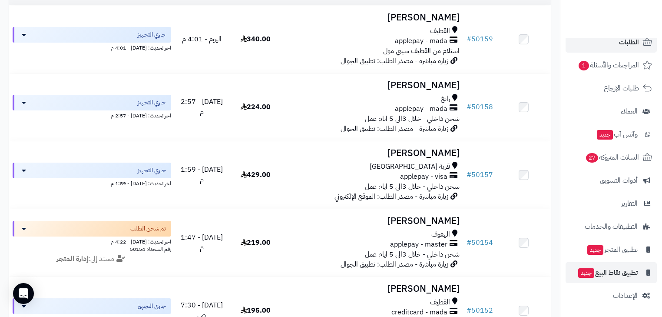
scroll to position [139, 0]
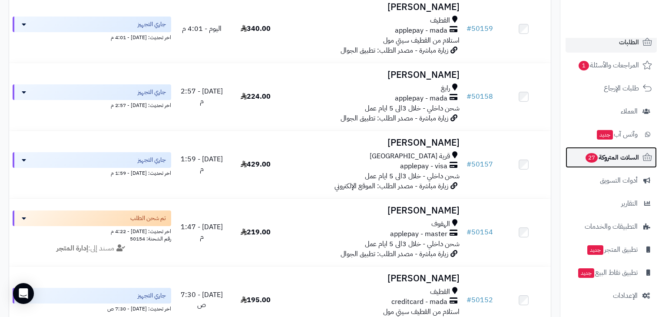
click at [640, 167] on link "السلات المتروكة 27" at bounding box center [611, 157] width 91 height 21
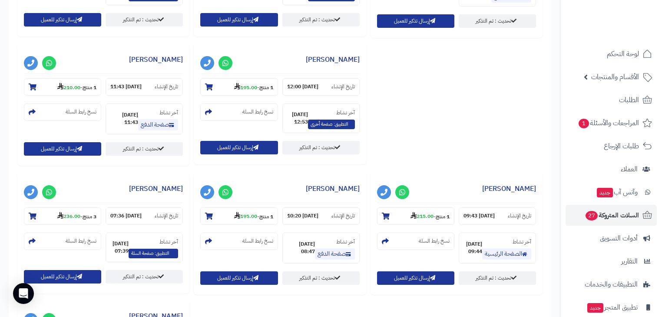
scroll to position [591, 0]
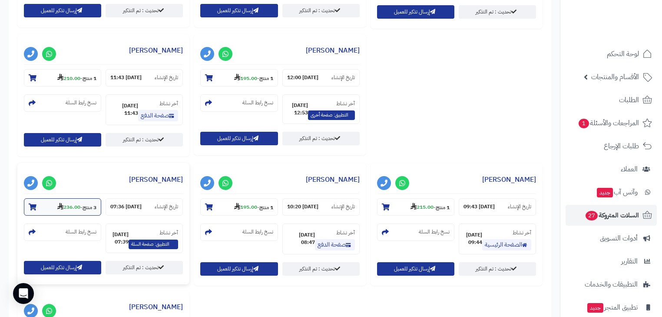
click at [83, 207] on strong "3 منتج" at bounding box center [90, 207] width 14 height 8
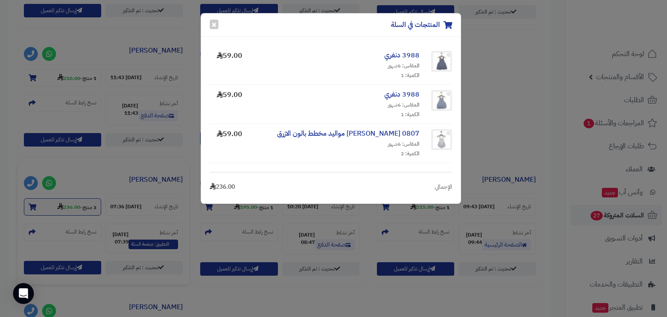
click at [83, 207] on div "المنتجات في السلة × 3988 دنغري المقاس: 6شهور الكمية: 1 59.00 3988 دنغري المقاس:…" at bounding box center [333, 158] width 667 height 317
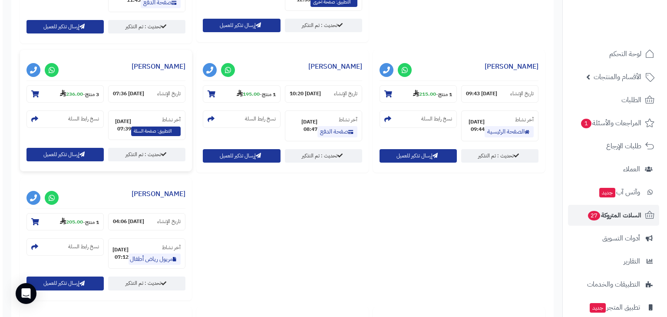
scroll to position [730, 0]
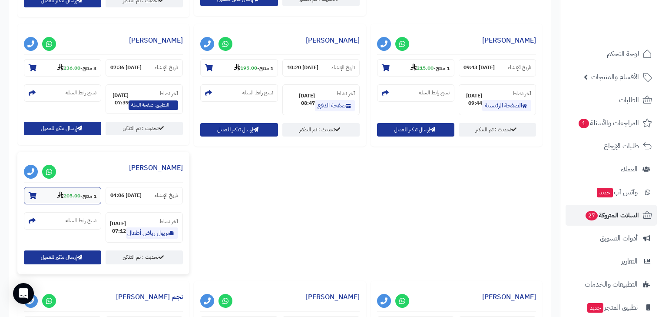
click at [82, 201] on section "1 منتج - 205.00" at bounding box center [62, 195] width 77 height 17
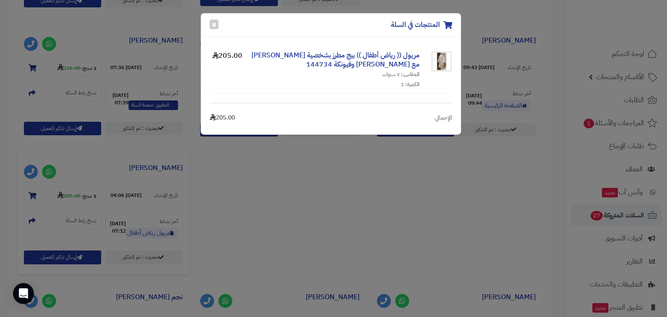
click at [219, 195] on div "المنتجات في السلة × مريول (( [PERSON_NAME] )) بيج مطرز بشخصية [PERSON_NAME] مع …" at bounding box center [333, 158] width 667 height 317
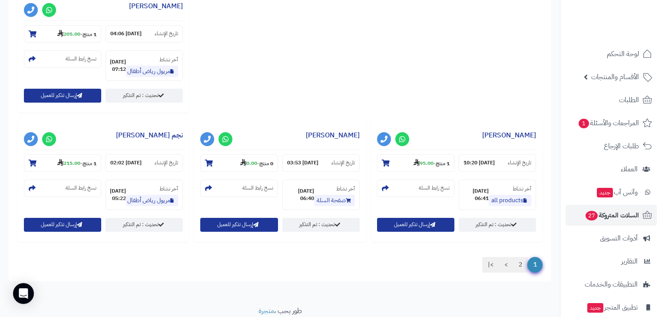
scroll to position [925, 0]
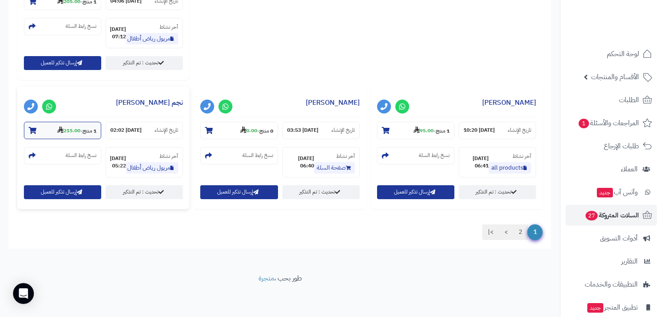
click at [89, 132] on strong "1 منتج" at bounding box center [90, 130] width 14 height 8
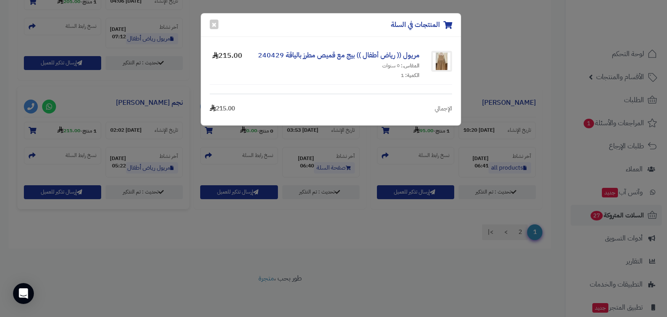
click at [222, 144] on div "المنتجات في السلة × مريول (( رياض أطفال )) بيج مع قميص مطرز بالياقة 240429 المق…" at bounding box center [333, 158] width 667 height 317
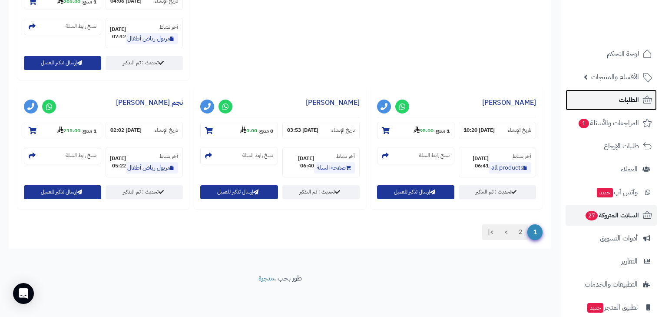
click at [649, 92] on link "الطلبات" at bounding box center [611, 99] width 91 height 21
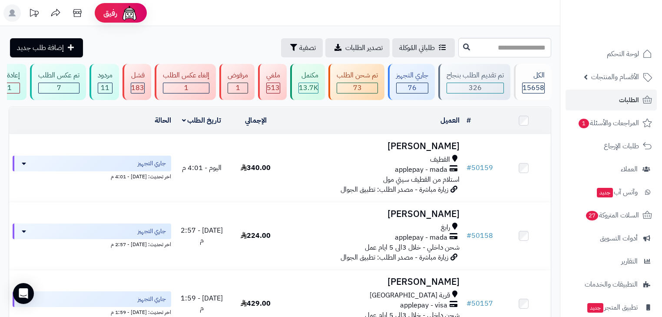
scroll to position [35, 0]
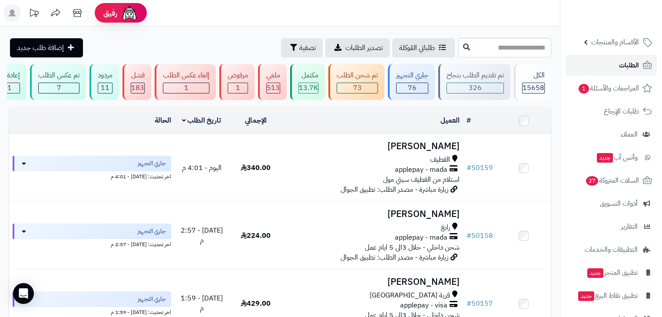
click at [618, 64] on link "الطلبات" at bounding box center [611, 65] width 91 height 21
